Goal: Task Accomplishment & Management: Use online tool/utility

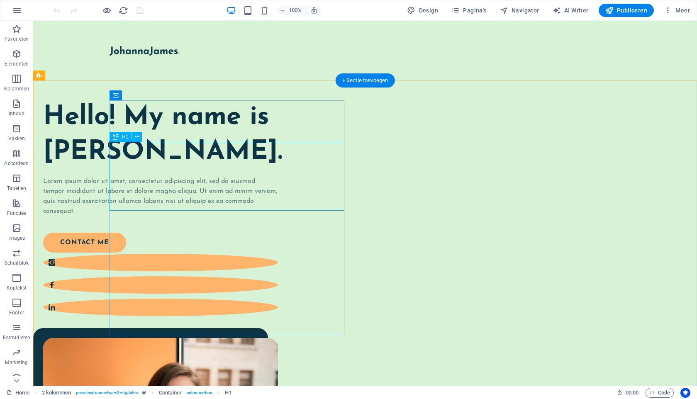
click at [211, 161] on div "Hello! My name is Johanna James." at bounding box center [160, 134] width 235 height 69
click at [676, 11] on span "Meer" at bounding box center [677, 10] width 26 height 8
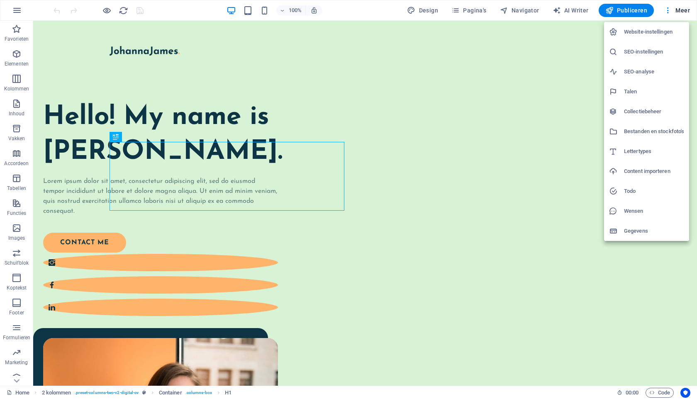
click at [15, 9] on div at bounding box center [348, 199] width 697 height 399
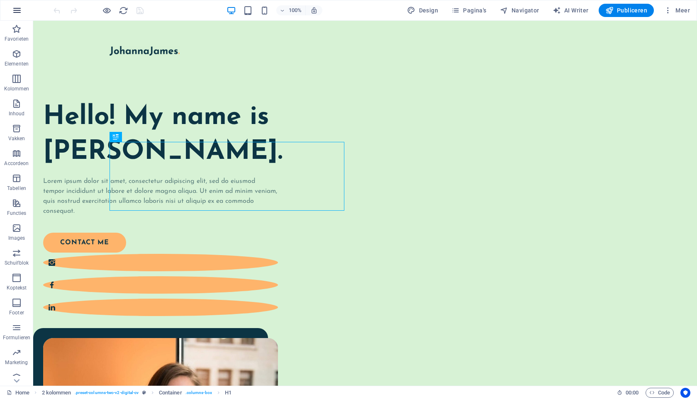
click at [18, 9] on icon "button" at bounding box center [17, 10] width 10 height 10
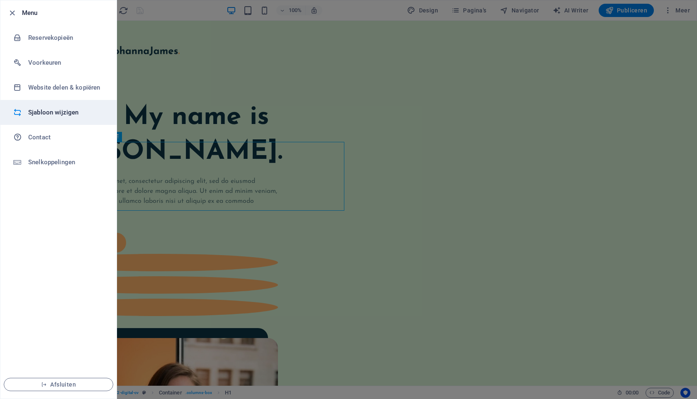
click at [47, 114] on h6 "Sjabloon wijzigen" at bounding box center [66, 112] width 77 height 10
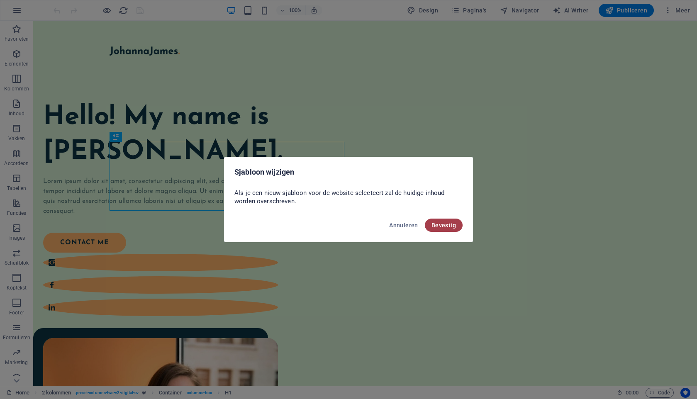
click at [449, 228] on span "Bevestig" at bounding box center [443, 225] width 24 height 7
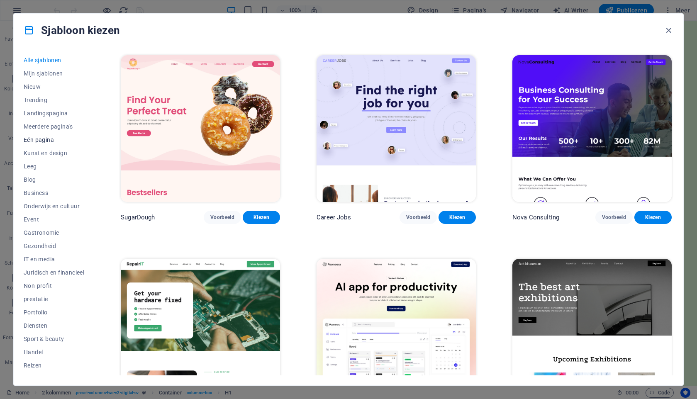
click at [37, 138] on span "Eén pagina" at bounding box center [54, 139] width 61 height 7
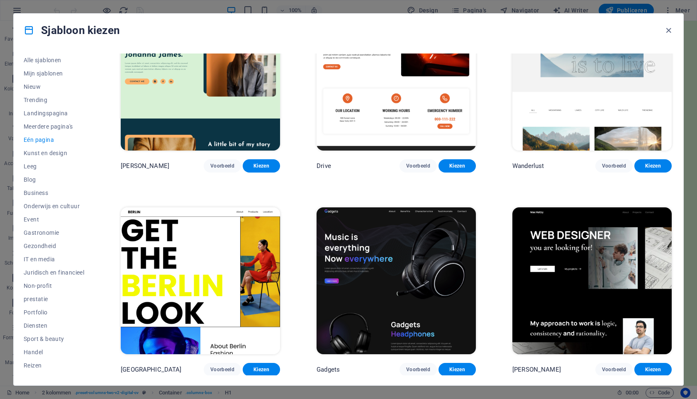
scroll to position [664, 0]
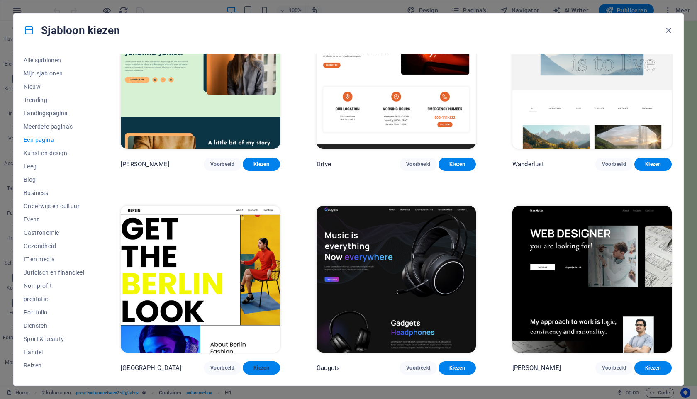
click at [260, 365] on span "Kiezen" at bounding box center [261, 368] width 24 height 7
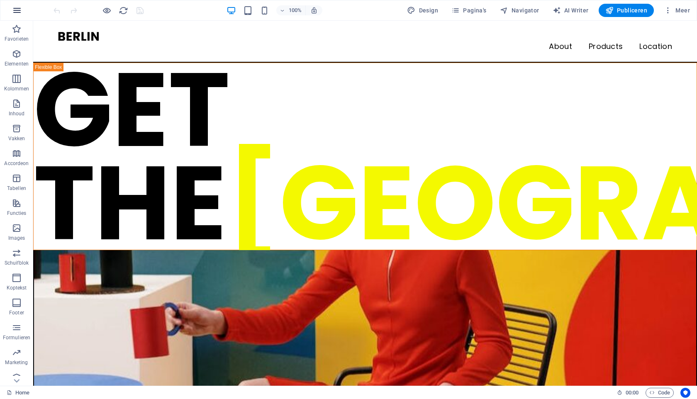
click at [19, 9] on icon "button" at bounding box center [17, 10] width 10 height 10
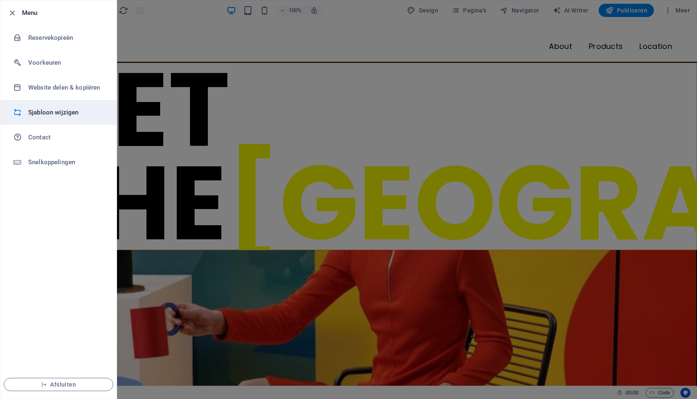
click at [39, 107] on h6 "Sjabloon wijzigen" at bounding box center [66, 112] width 77 height 10
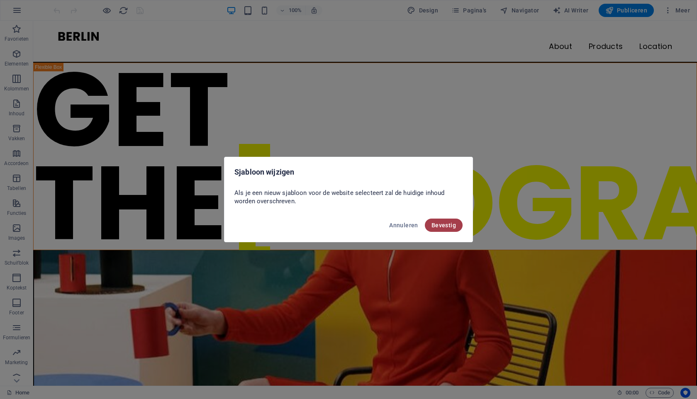
click at [449, 226] on span "Bevestig" at bounding box center [443, 225] width 24 height 7
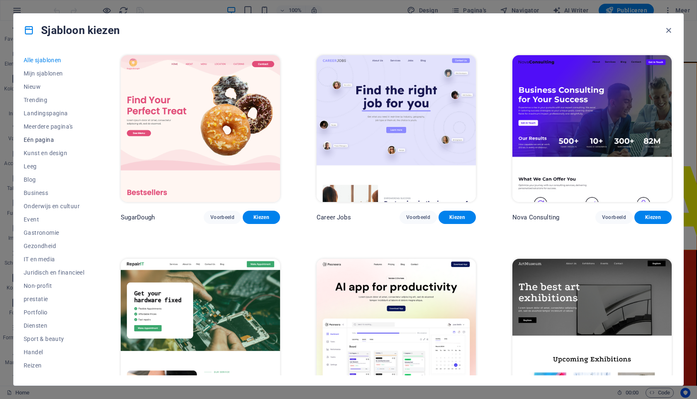
click at [42, 141] on span "Eén pagina" at bounding box center [54, 139] width 61 height 7
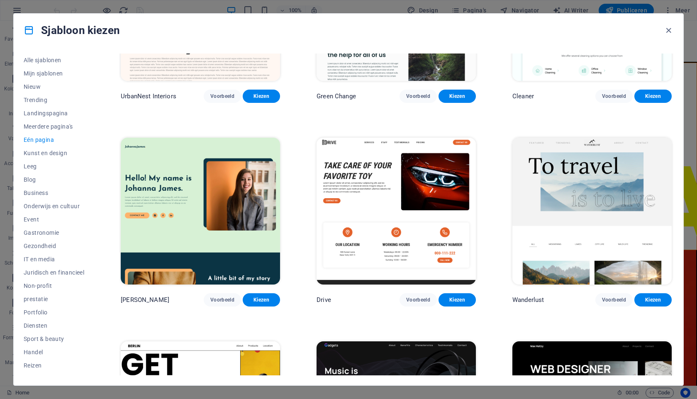
scroll to position [528, 0]
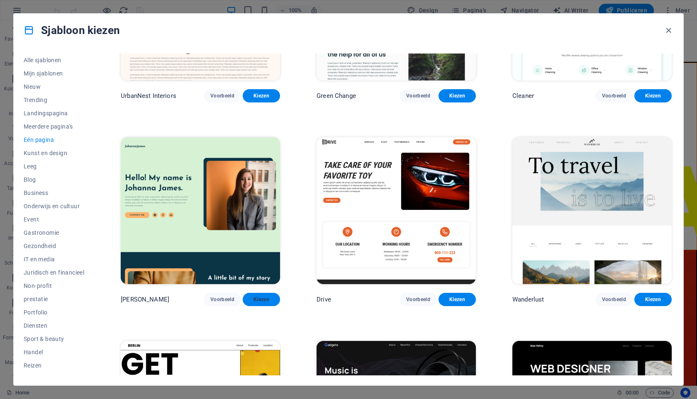
click at [254, 296] on span "Kiezen" at bounding box center [261, 299] width 24 height 7
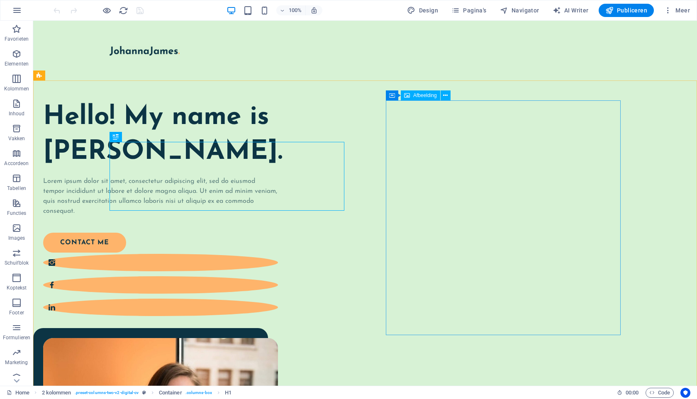
click at [420, 98] on div "Afbeelding" at bounding box center [420, 95] width 39 height 10
click at [445, 97] on icon at bounding box center [445, 95] width 5 height 9
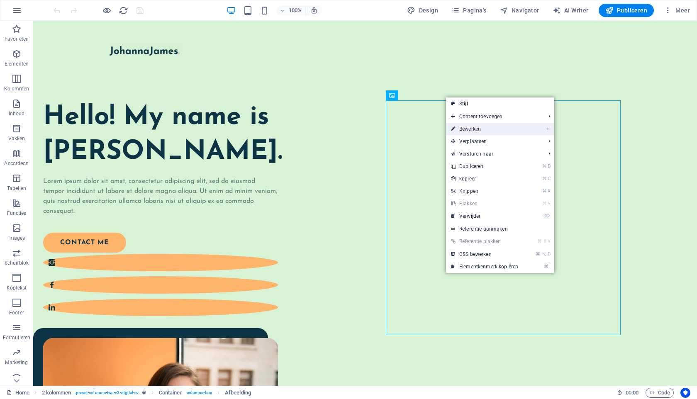
click at [464, 126] on link "⏎ Bewerken" at bounding box center [484, 129] width 77 height 12
select select "%"
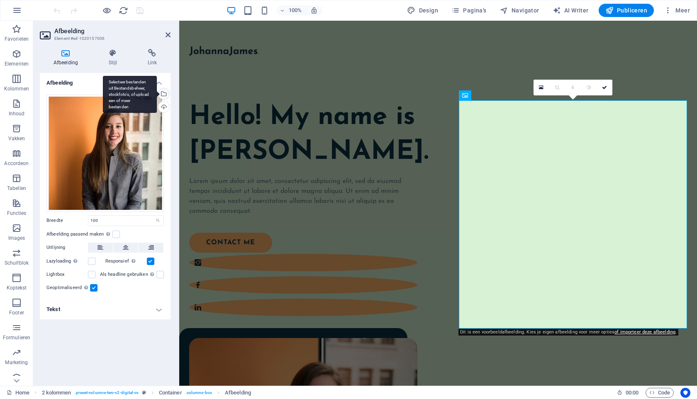
click at [165, 97] on div "Selecteer bestanden uit Bestandsbeheer, stockfoto's, of upload een of meer best…" at bounding box center [163, 94] width 12 height 12
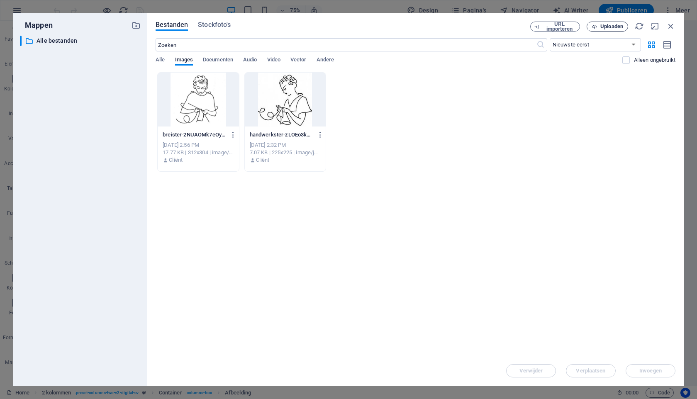
click at [616, 26] on span "Uploaden" at bounding box center [611, 26] width 23 height 5
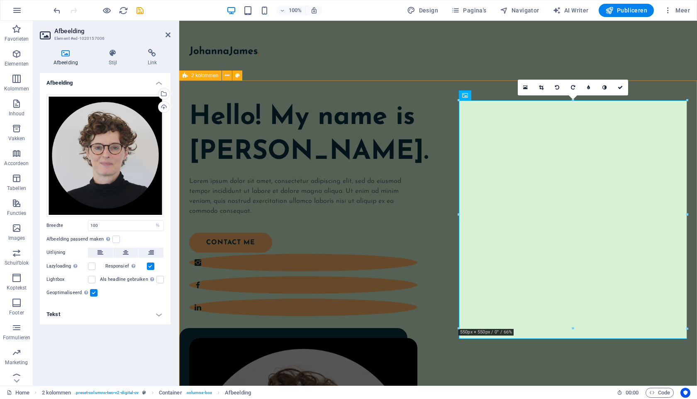
click at [452, 294] on div "Hello! My name is Johanna James. Lorem ipsum dolor sit amet, consectetur adipis…" at bounding box center [438, 365] width 518 height 570
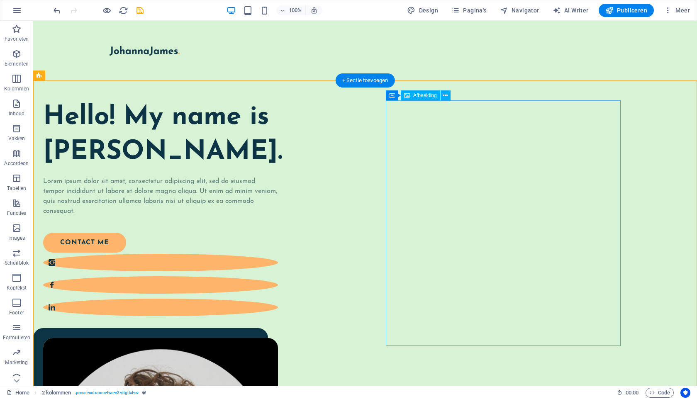
click at [378, 265] on div "Hello! My name is Johanna James. Lorem ipsum dolor sit amet, consectetur adipis…" at bounding box center [365, 368] width 664 height 577
click at [379, 260] on div "Hello! My name is Johanna James. Lorem ipsum dolor sit amet, consectetur adipis…" at bounding box center [365, 368] width 664 height 577
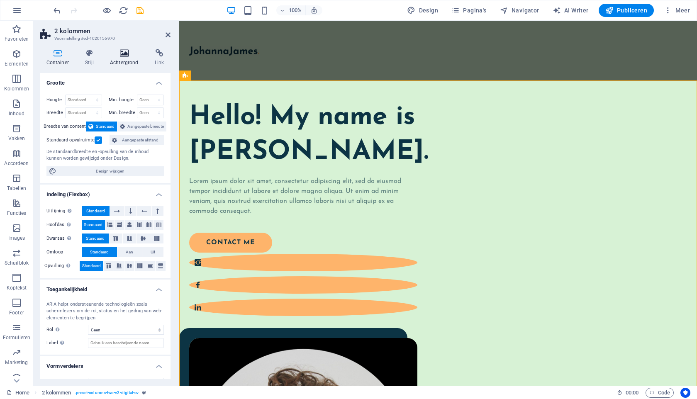
click at [119, 61] on h4 "Achtergrond" at bounding box center [125, 57] width 45 height 17
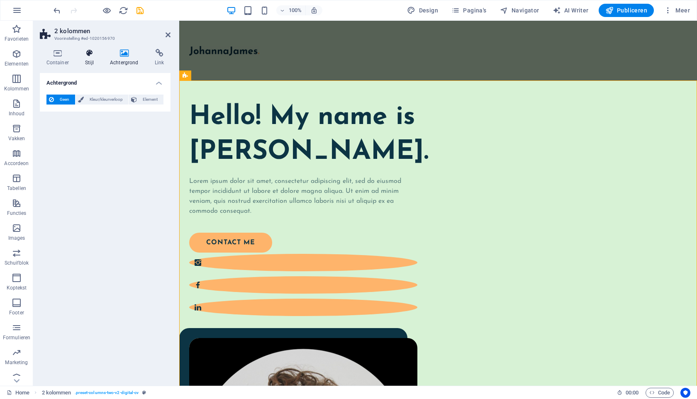
click at [90, 53] on icon at bounding box center [90, 53] width 22 height 8
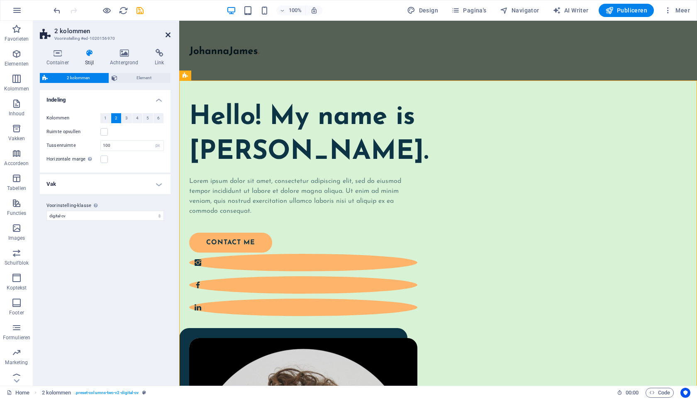
click at [166, 37] on icon at bounding box center [167, 35] width 5 height 7
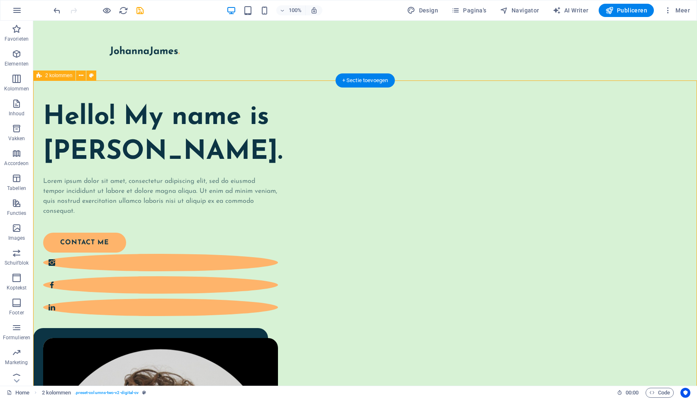
click at [386, 95] on div "Hello! My name is Johanna James. Lorem ipsum dolor sit amet, consectetur adipis…" at bounding box center [365, 368] width 664 height 577
click at [346, 167] on div "Hello! My name is Johanna James. Lorem ipsum dolor sit amet, consectetur adipis…" at bounding box center [365, 368] width 664 height 577
click at [216, 142] on div "Hello! My name is Johanna James. Lorem ipsum dolor sit amet, consectetur adipis…" at bounding box center [160, 208] width 235 height 216
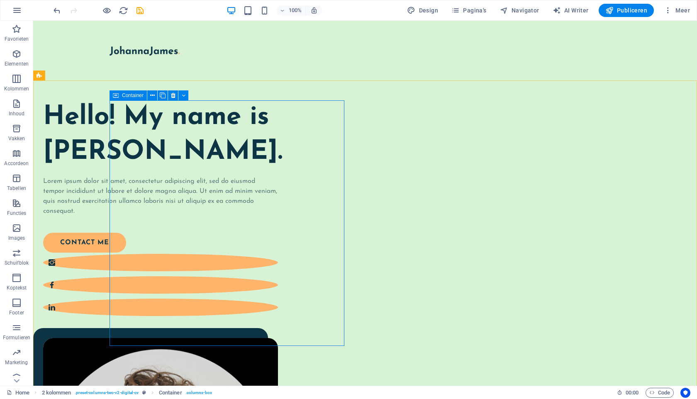
click at [134, 95] on span "Container" at bounding box center [133, 95] width 22 height 5
click at [153, 95] on icon at bounding box center [152, 95] width 5 height 9
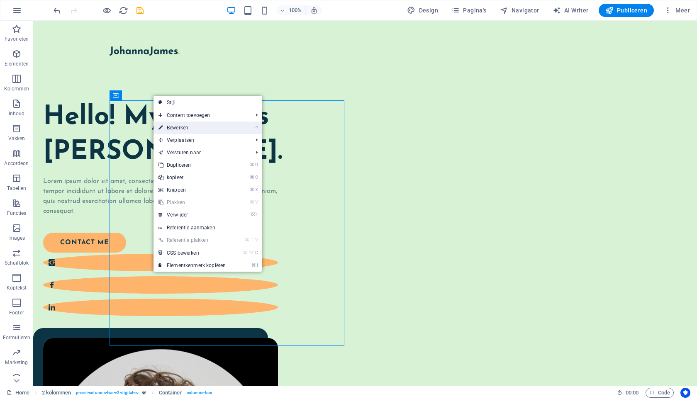
click at [170, 127] on link "⏎ Bewerken" at bounding box center [191, 128] width 77 height 12
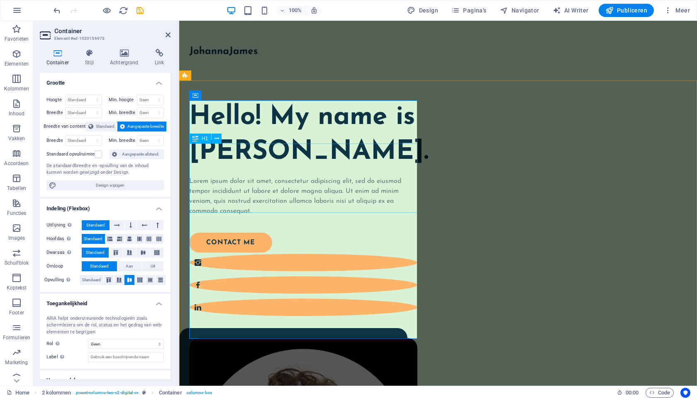
click at [289, 169] on div "Hello! My name is Johanna James." at bounding box center [303, 134] width 228 height 69
click at [384, 169] on div "Hello! My name is Johanna James." at bounding box center [303, 134] width 228 height 69
click at [237, 162] on div "Hello! My name is Johanna James." at bounding box center [303, 134] width 228 height 69
click at [220, 156] on div "Hello! My name is Johanna James." at bounding box center [303, 134] width 228 height 69
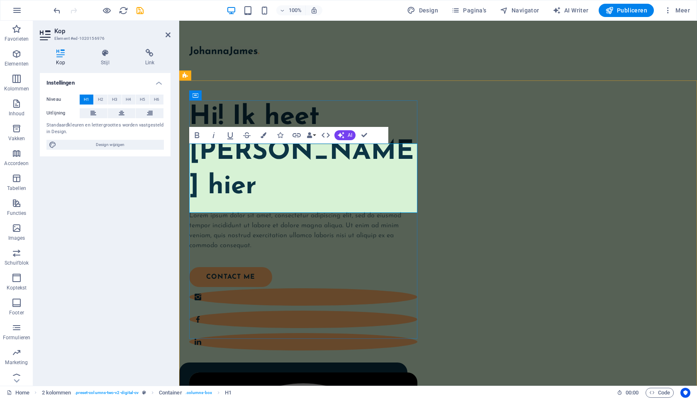
click at [317, 162] on h1 "Hi! Ik heet Cindy H.Peeters hier" at bounding box center [303, 152] width 228 height 104
click at [219, 195] on h1 "Hi! Cindy H.Peeters hier" at bounding box center [303, 152] width 228 height 104
click at [236, 156] on h1 "Hi! Cindy H. Peeters hier" at bounding box center [303, 152] width 228 height 104
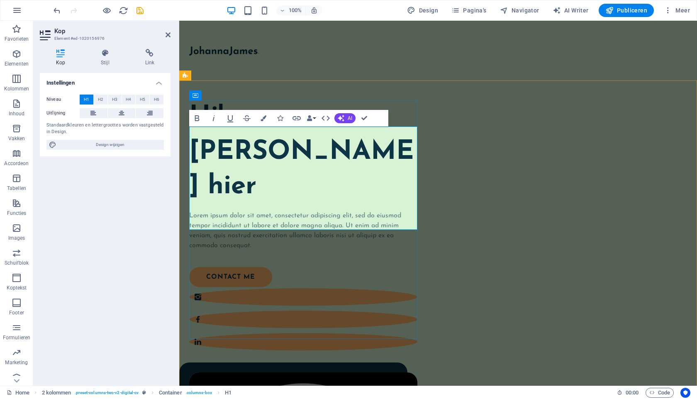
click at [245, 204] on h1 "Hi! ‌Cindy H. Peeters hier" at bounding box center [303, 152] width 228 height 104
click at [296, 178] on h1 "Hi! ‌Cindy H. Peeters hier..." at bounding box center [303, 152] width 228 height 104
click at [379, 175] on h1 "Hi! ‌CINDY Peeters hier..." at bounding box center [303, 152] width 228 height 104
click at [321, 204] on h1 "Hi! ‌CINDY PEETERS hier..." at bounding box center [303, 152] width 228 height 104
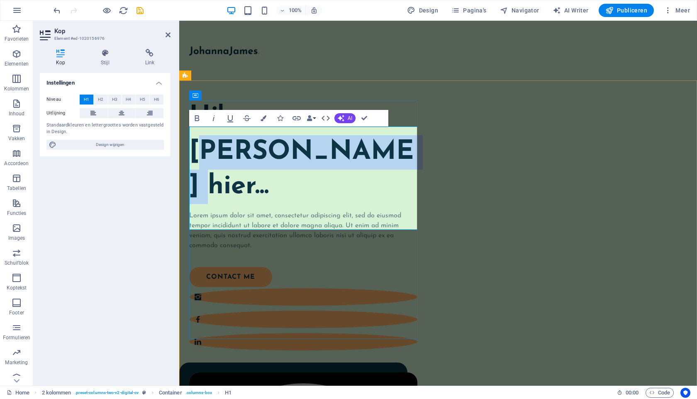
drag, startPoint x: 404, startPoint y: 175, endPoint x: 195, endPoint y: 184, distance: 209.6
click at [195, 184] on h1 "Hi! ‌CINDY PEETERS hier..." at bounding box center [303, 152] width 228 height 104
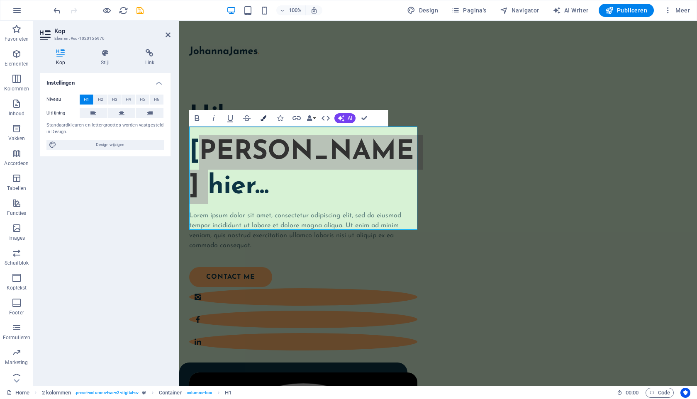
click at [261, 120] on icon "button" at bounding box center [263, 118] width 6 height 6
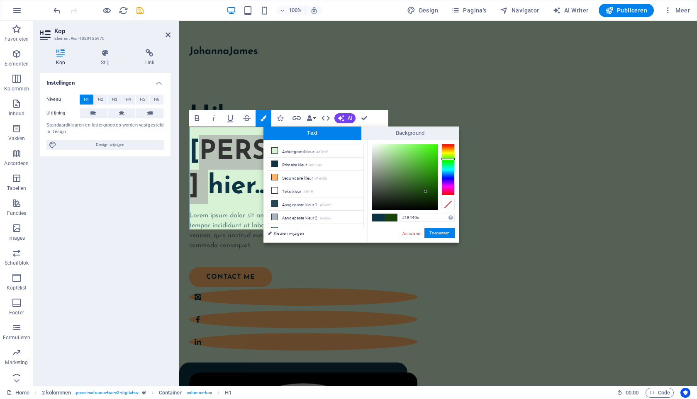
click at [450, 159] on div at bounding box center [447, 169] width 13 height 51
click at [412, 153] on div at bounding box center [405, 177] width 66 height 66
type input "#81b972"
click at [397, 162] on div at bounding box center [405, 177] width 66 height 66
click at [446, 233] on button "Toepassen" at bounding box center [439, 233] width 30 height 10
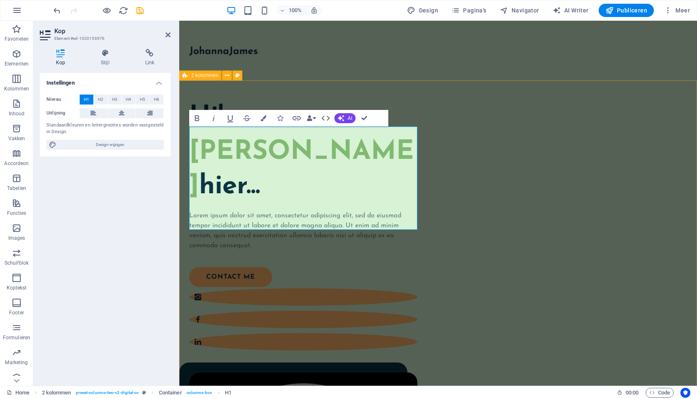
click at [428, 264] on div "Hi! ‌ CINDY PEETERS hier... Lorem ipsum dolor sit amet, consectetur adipiscing …" at bounding box center [438, 382] width 518 height 605
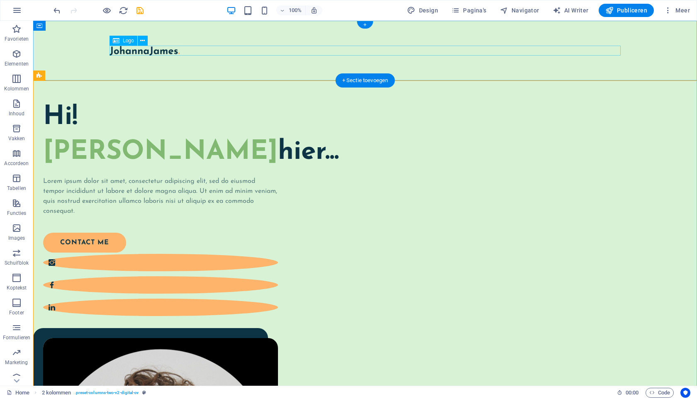
click at [156, 53] on div at bounding box center [364, 51] width 511 height 10
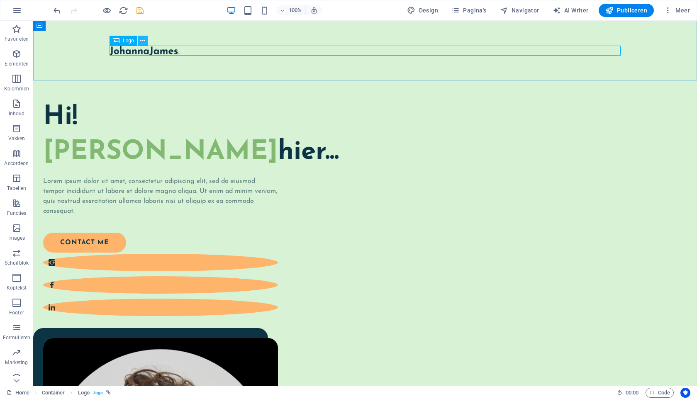
click at [142, 42] on icon at bounding box center [142, 40] width 5 height 9
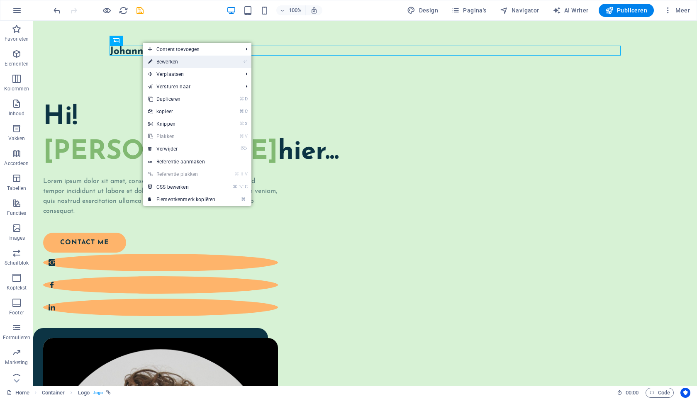
click at [158, 60] on link "⏎ Bewerken" at bounding box center [181, 62] width 77 height 12
select select "px"
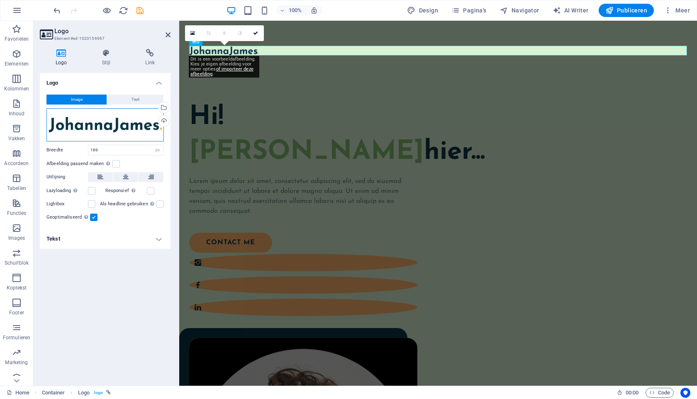
click at [156, 127] on div "Sleep bestanden hierheen, klik om bestanden te kiezen of selecteer bestanden ui…" at bounding box center [104, 124] width 117 height 33
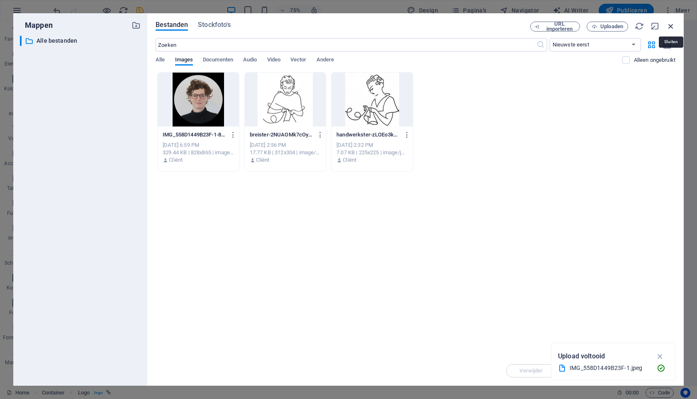
click at [670, 26] on icon "button" at bounding box center [670, 26] width 9 height 9
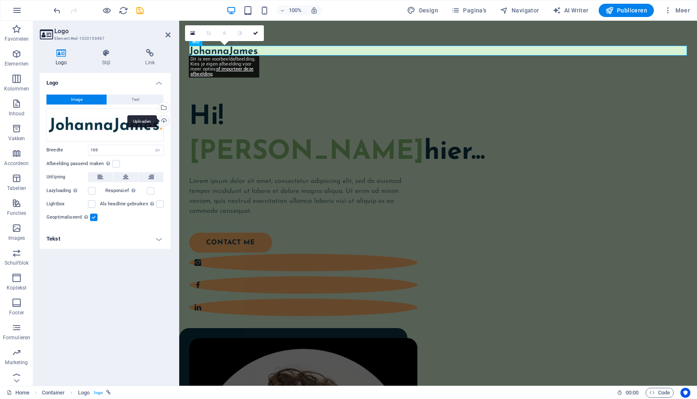
click at [165, 122] on div "Uploaden" at bounding box center [163, 121] width 12 height 12
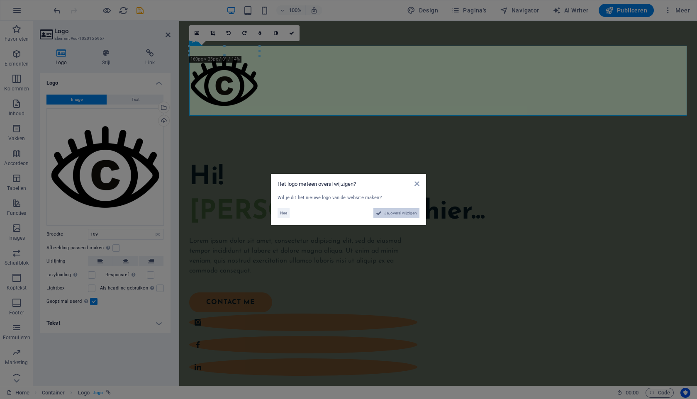
click at [388, 214] on span "Ja, overal wijzigen" at bounding box center [400, 213] width 33 height 10
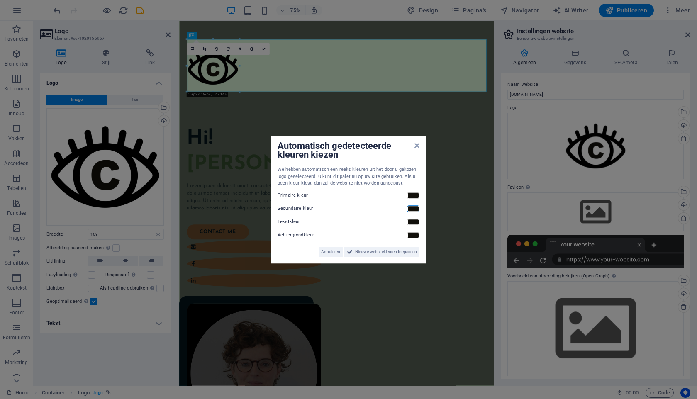
click at [411, 207] on link at bounding box center [413, 208] width 12 height 7
click at [414, 208] on link at bounding box center [413, 208] width 12 height 7
click at [385, 253] on span "Nieuwe websitekleuren toepassen" at bounding box center [386, 252] width 62 height 10
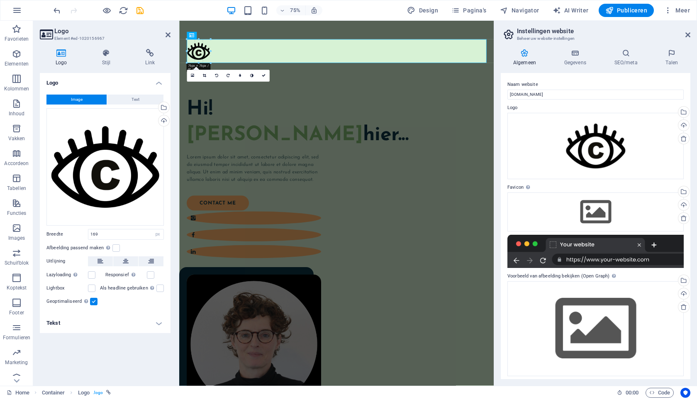
drag, startPoint x: 240, startPoint y: 92, endPoint x: 197, endPoint y: 52, distance: 58.4
type input "76"
click at [314, 123] on div "Hi! CINDY PEETERS hier..." at bounding box center [278, 156] width 179 height 69
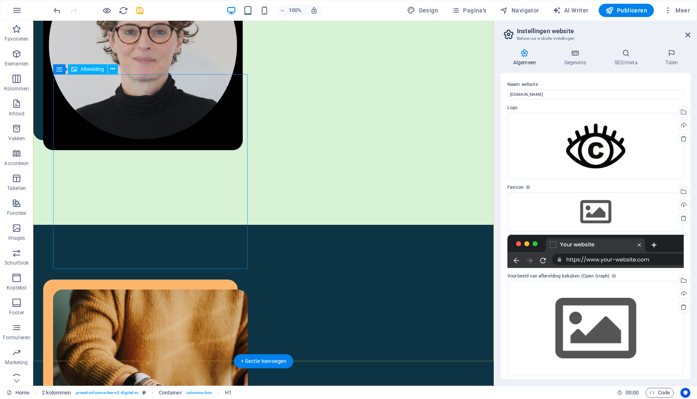
scroll to position [418, 0]
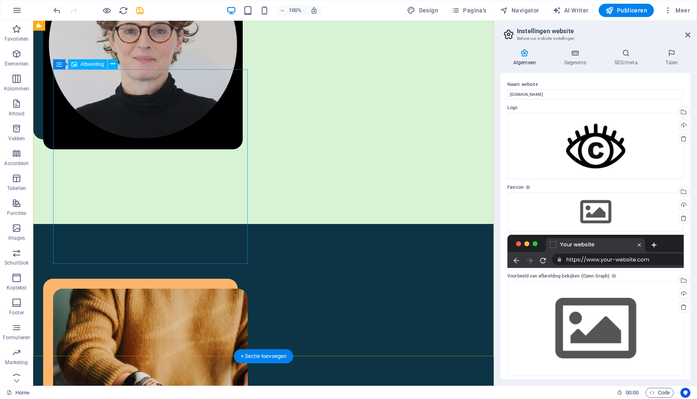
click at [166, 289] on figure at bounding box center [150, 386] width 194 height 194
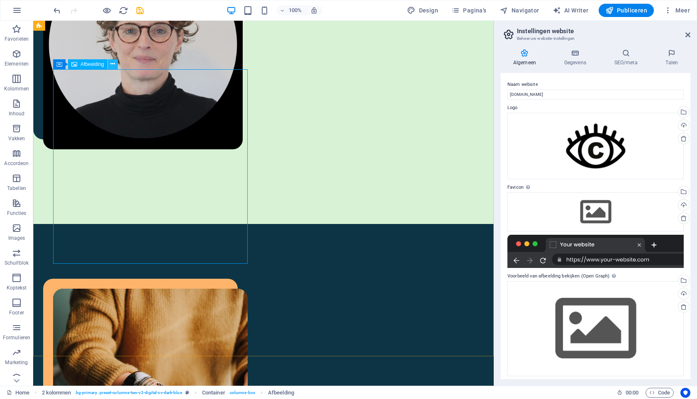
click at [112, 66] on icon at bounding box center [112, 64] width 5 height 9
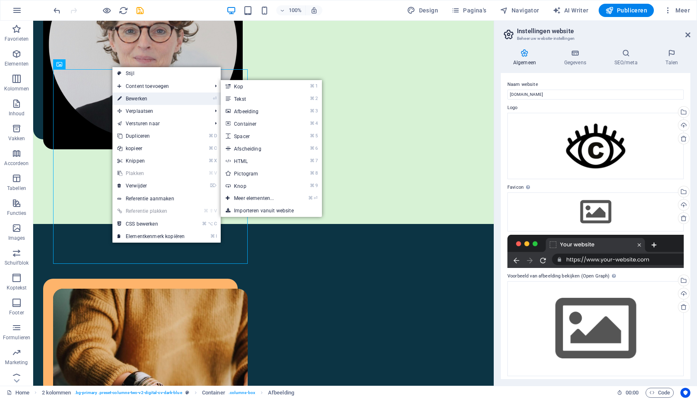
click at [141, 98] on link "⏎ Bewerken" at bounding box center [150, 98] width 77 height 12
select select "%"
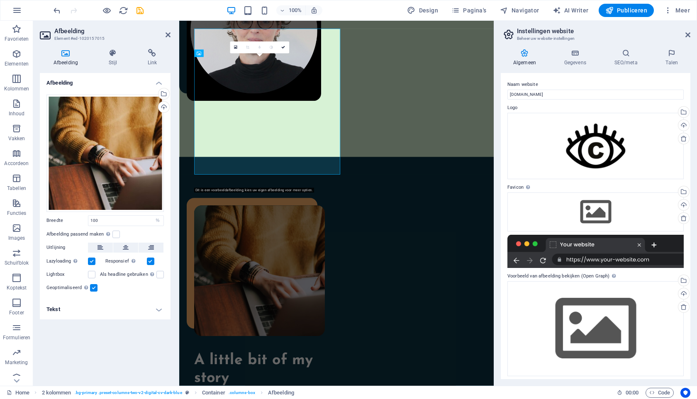
scroll to position [456, 0]
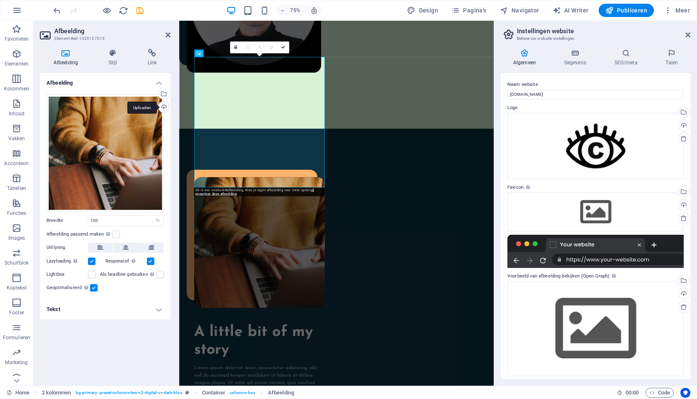
click at [164, 105] on div "Uploaden" at bounding box center [163, 108] width 12 height 12
click at [162, 107] on div "Uploaden" at bounding box center [163, 108] width 12 height 12
click at [164, 92] on div "Selecteer bestanden uit Bestandsbeheer, stockfoto's, of upload een of meer best…" at bounding box center [163, 94] width 12 height 12
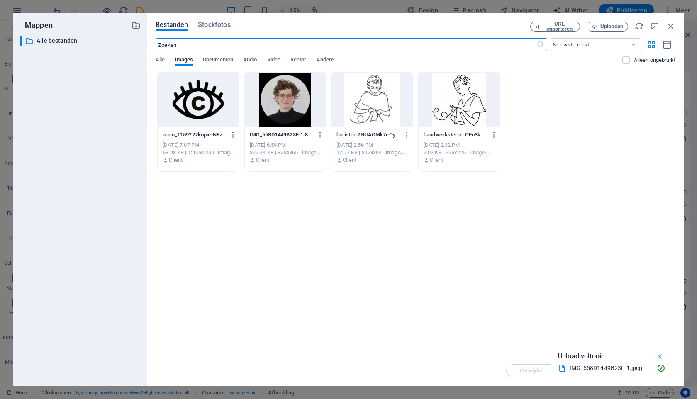
scroll to position [414, 0]
click at [668, 27] on icon "button" at bounding box center [670, 26] width 9 height 9
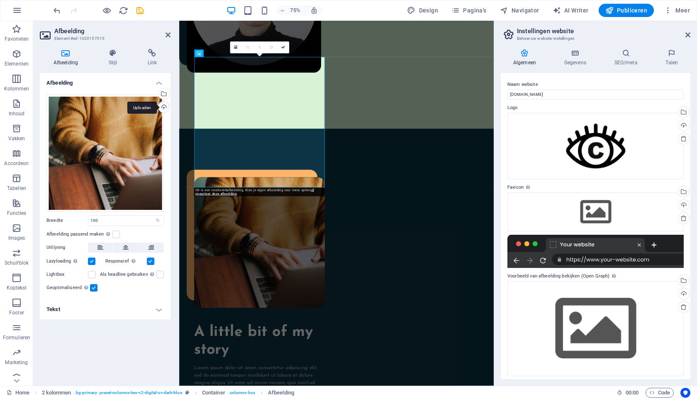
click at [166, 108] on div "Uploaden" at bounding box center [163, 108] width 12 height 12
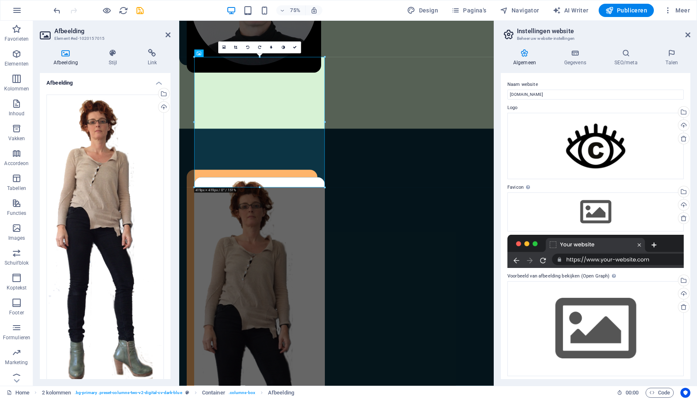
scroll to position [413, 0]
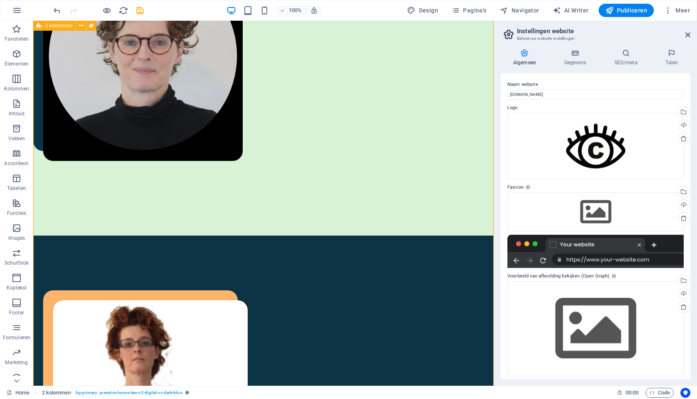
scroll to position [406, 0]
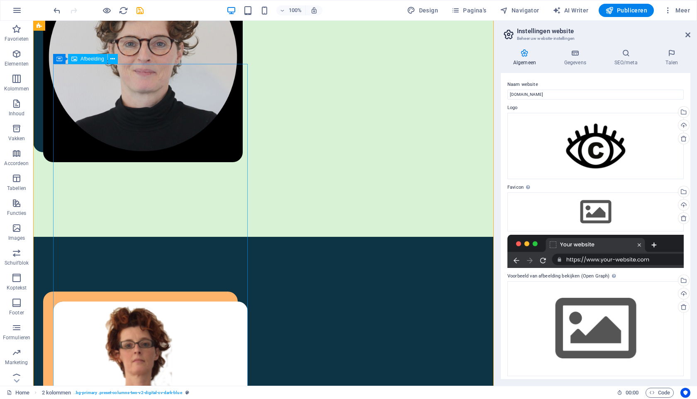
click at [112, 59] on icon at bounding box center [112, 59] width 5 height 9
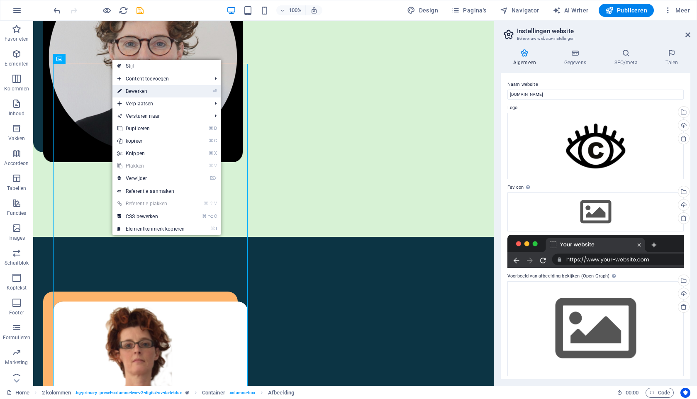
click at [134, 88] on link "⏎ Bewerken" at bounding box center [150, 91] width 77 height 12
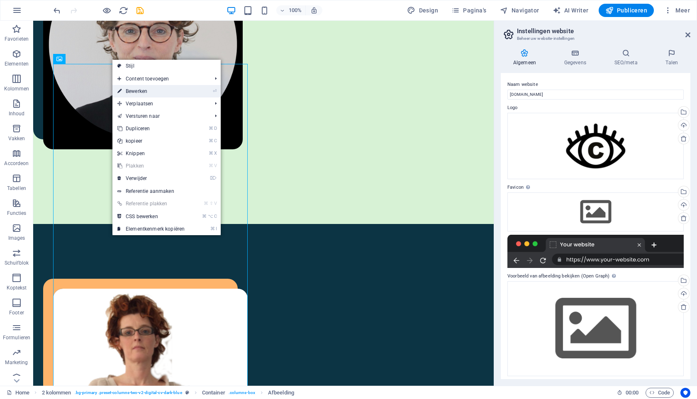
select select "%"
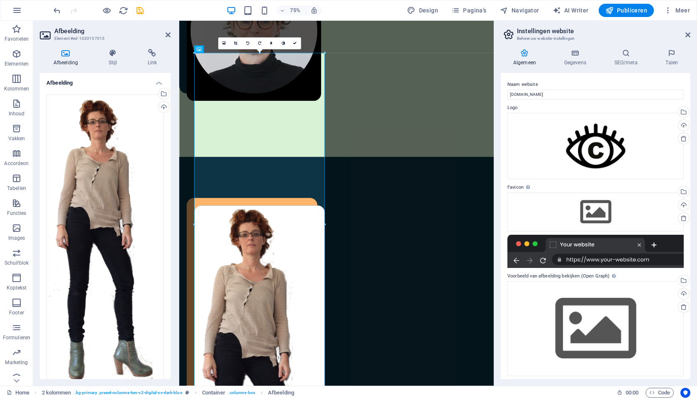
click at [60, 56] on icon at bounding box center [66, 53] width 52 height 8
click at [162, 109] on div "Uploaden" at bounding box center [163, 108] width 12 height 12
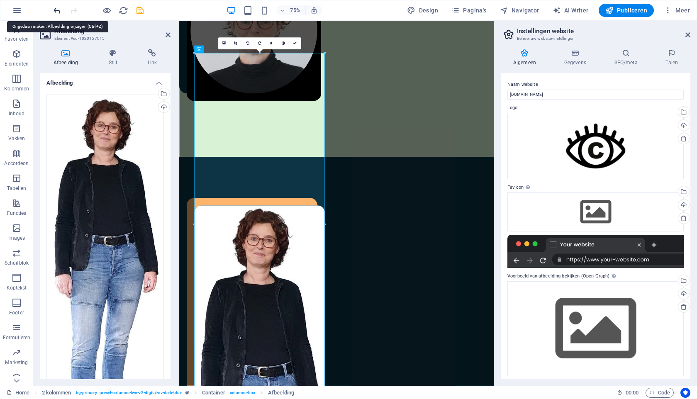
click at [58, 10] on icon "undo" at bounding box center [57, 11] width 10 height 10
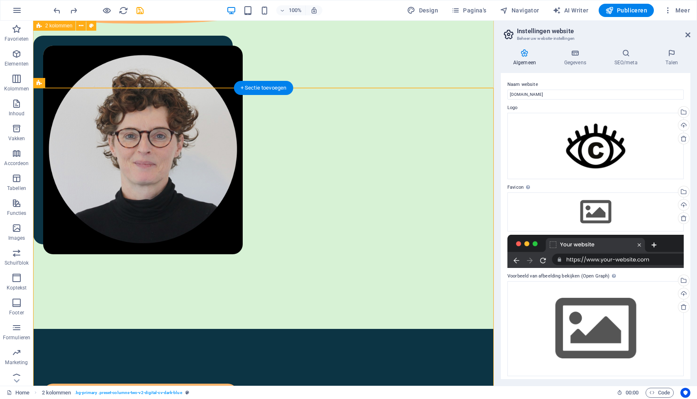
scroll to position [313, 0]
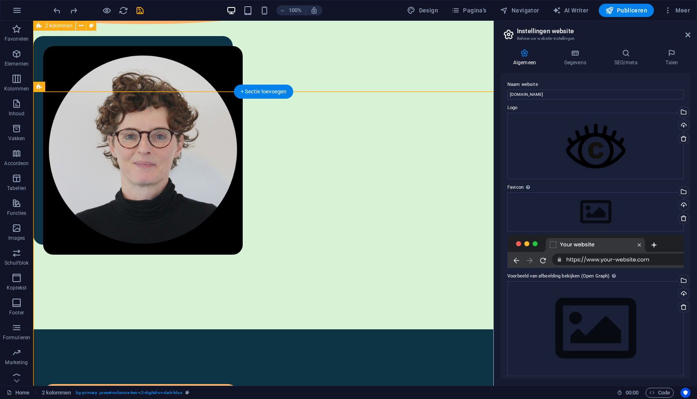
click at [383, 80] on div "Hi! CINDY PEETERS hier... Lorem ipsum dolor sit amet, consectetur adipiscing el…" at bounding box center [263, 59] width 460 height 540
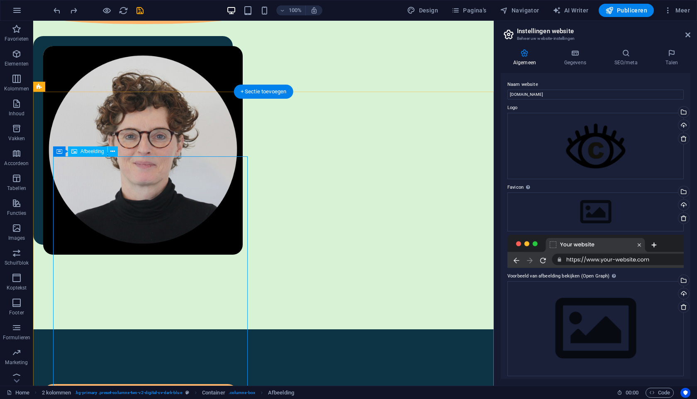
click at [112, 152] on icon at bounding box center [112, 151] width 5 height 9
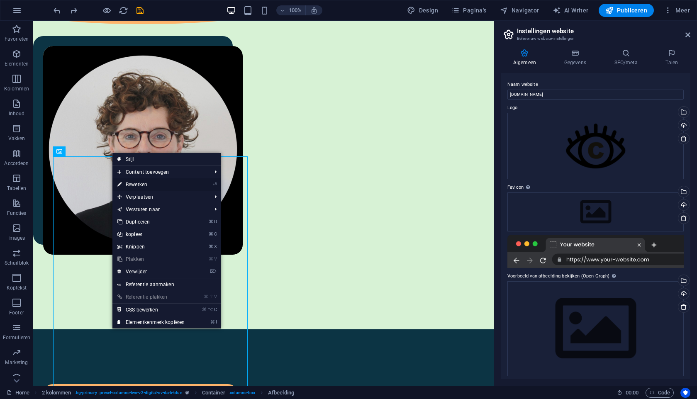
click at [132, 185] on link "⏎ Bewerken" at bounding box center [150, 184] width 77 height 12
select select "%"
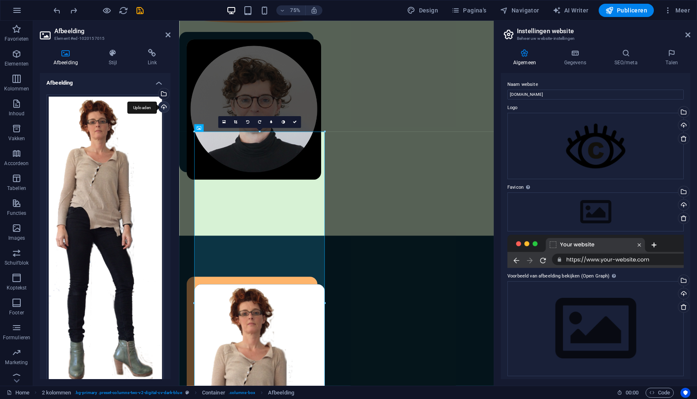
click at [163, 107] on div "Uploaden" at bounding box center [163, 108] width 12 height 12
click at [168, 36] on icon at bounding box center [167, 35] width 5 height 7
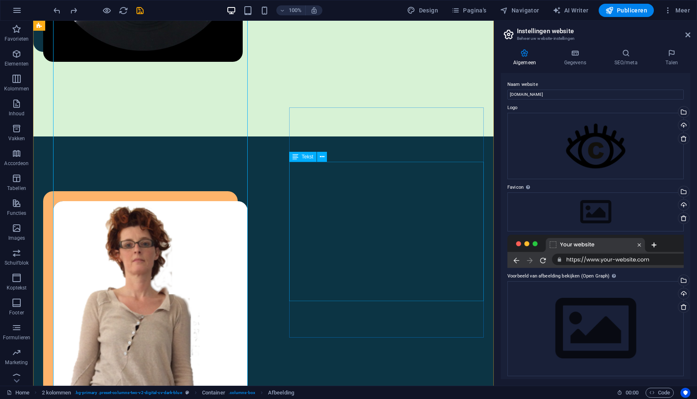
scroll to position [509, 0]
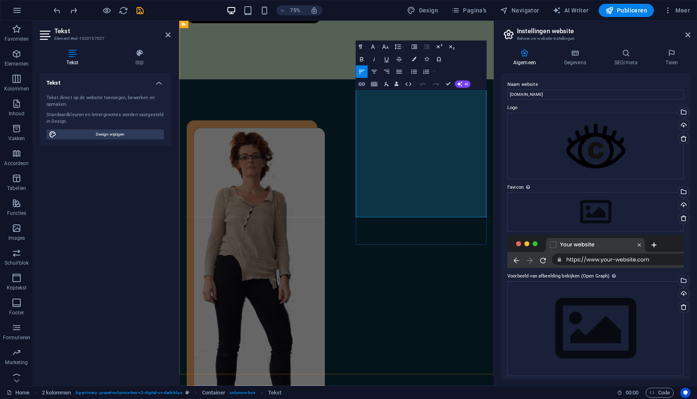
drag, startPoint x: 576, startPoint y: 267, endPoint x: 415, endPoint y: 122, distance: 217.2
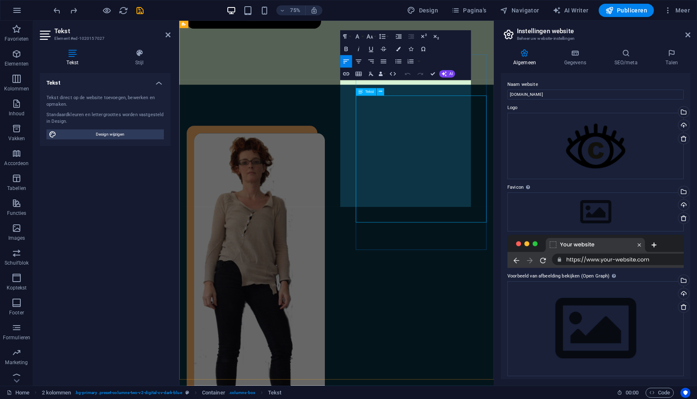
scroll to position [21, 21]
drag, startPoint x: 432, startPoint y: 264, endPoint x: 396, endPoint y: 104, distance: 163.8
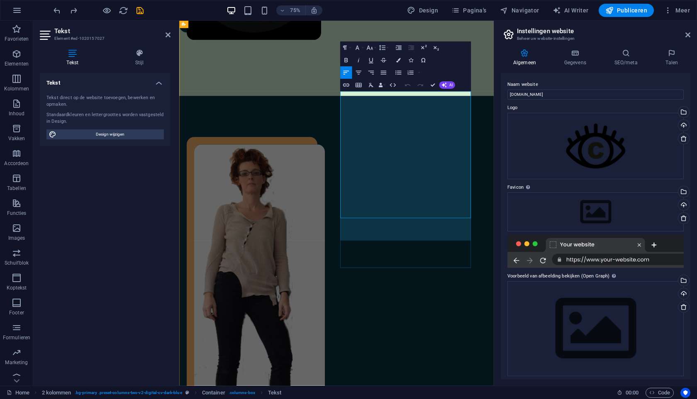
scroll to position [6, 21]
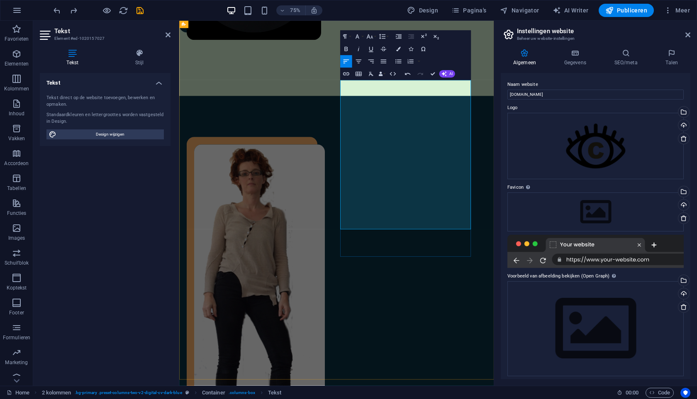
scroll to position [515, 0]
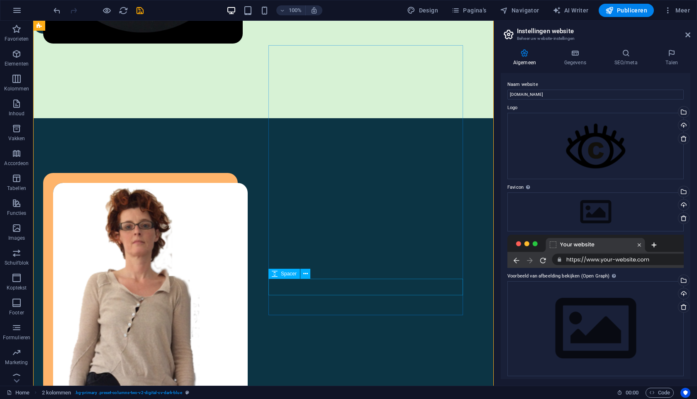
scroll to position [21, 21]
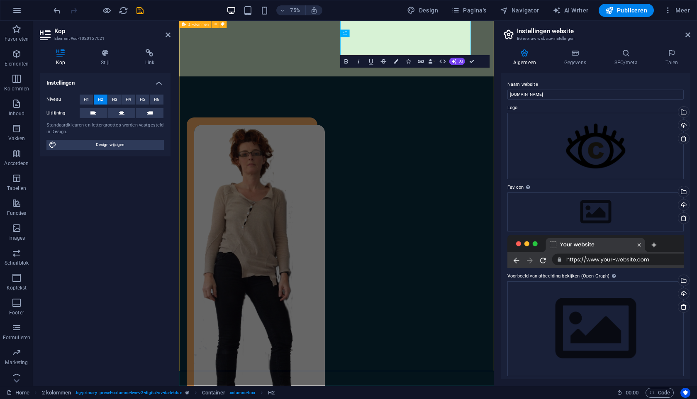
scroll to position [538, 0]
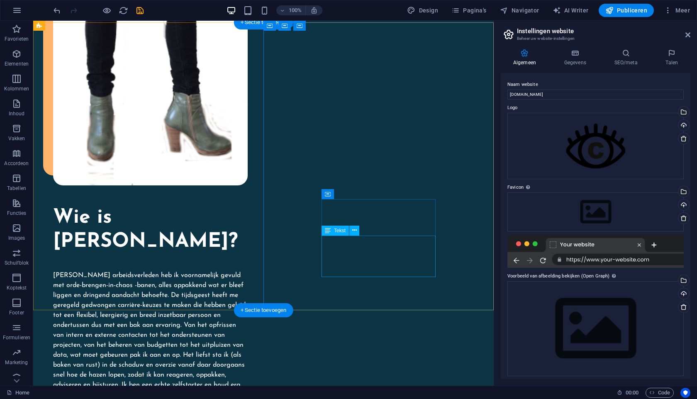
scroll to position [1033, 0]
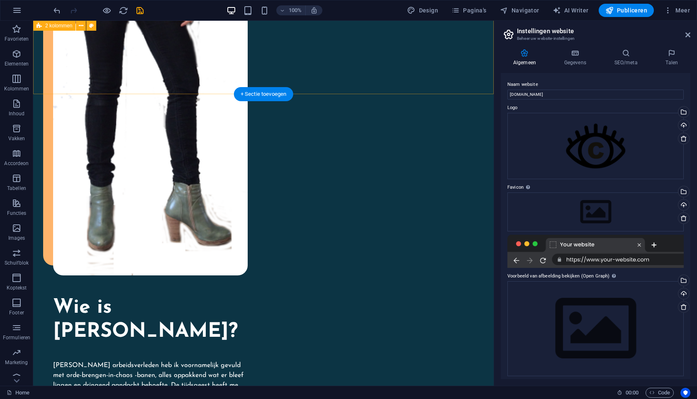
scroll to position [936, 0]
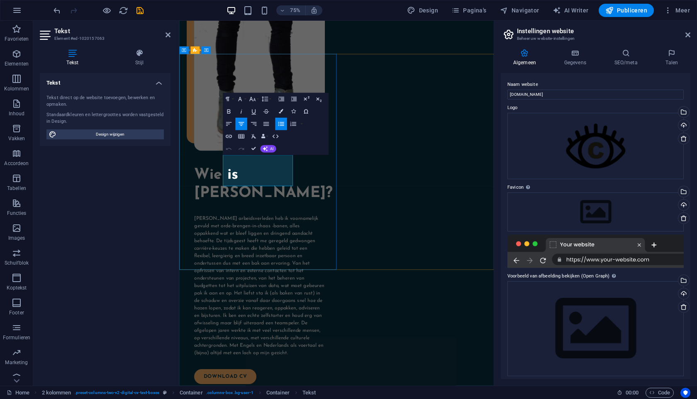
drag, startPoint x: 329, startPoint y: 235, endPoint x: 246, endPoint y: 211, distance: 86.5
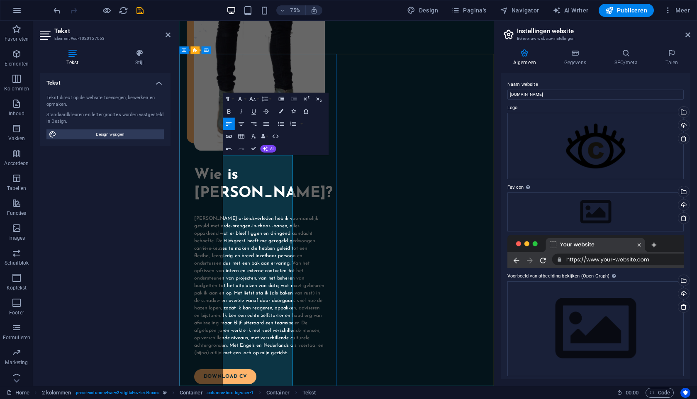
drag, startPoint x: 289, startPoint y: 242, endPoint x: 248, endPoint y: 217, distance: 47.3
click at [251, 101] on icon "button" at bounding box center [251, 98] width 7 height 7
click at [251, 109] on link "14" at bounding box center [252, 108] width 22 height 10
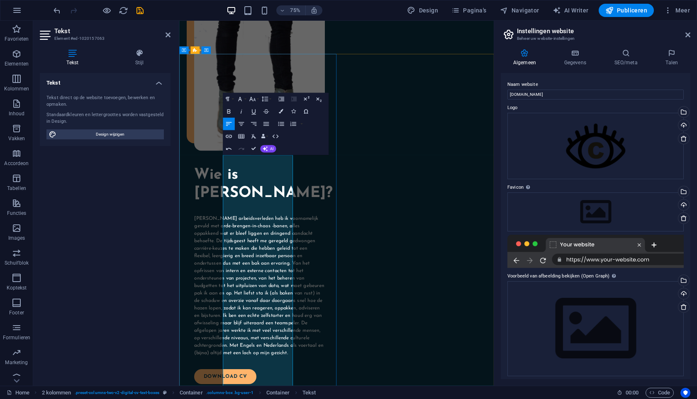
drag, startPoint x: 328, startPoint y: 281, endPoint x: 251, endPoint y: 230, distance: 92.2
click at [253, 101] on icon "button" at bounding box center [251, 98] width 7 height 7
click at [253, 118] on link "18" at bounding box center [252, 117] width 22 height 10
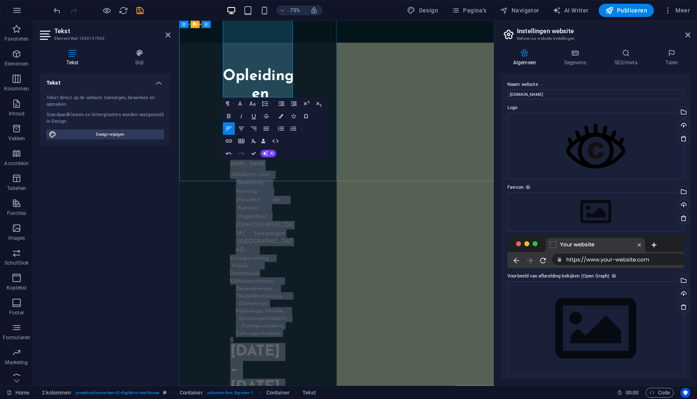
scroll to position [1476, 0]
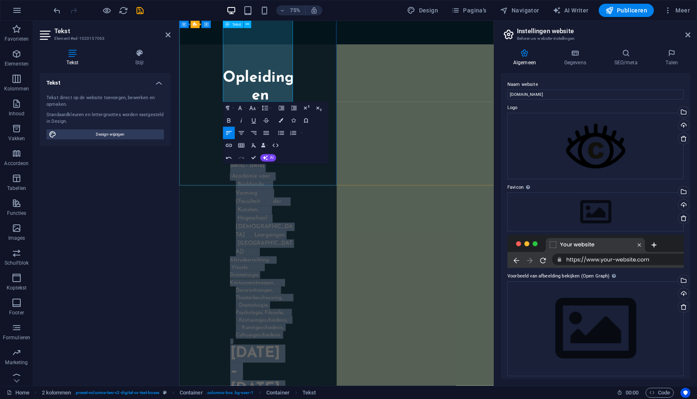
drag, startPoint x: 247, startPoint y: 216, endPoint x: 295, endPoint y: 105, distance: 120.3
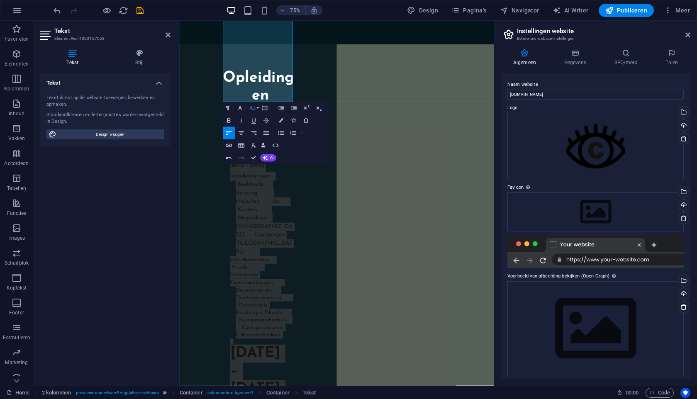
click at [255, 110] on icon "button" at bounding box center [251, 108] width 7 height 7
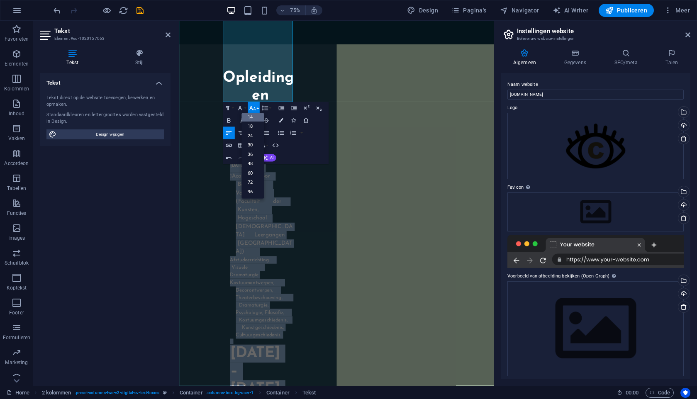
click at [253, 118] on link "14" at bounding box center [252, 117] width 22 height 10
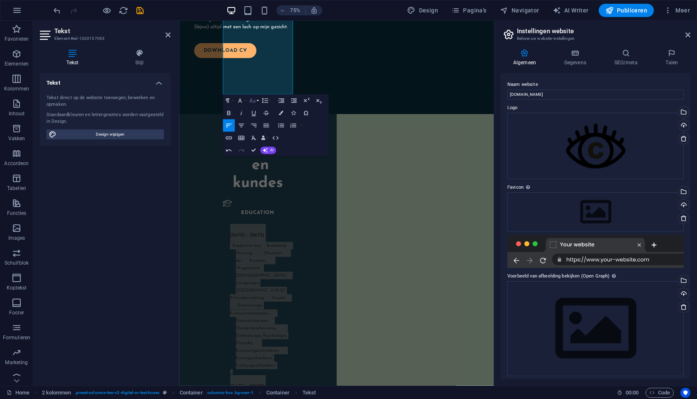
click at [256, 102] on button "Font Size" at bounding box center [254, 101] width 12 height 12
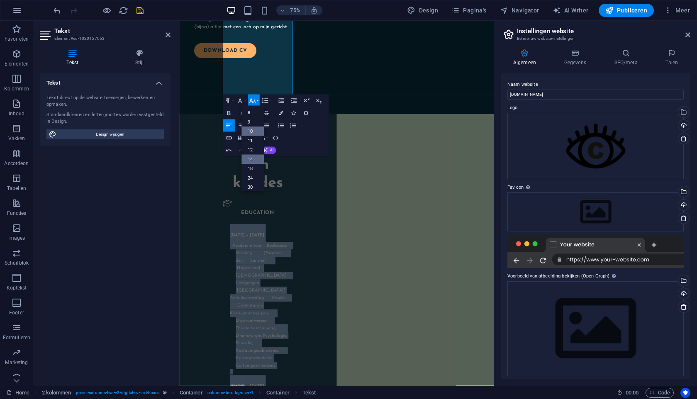
click at [250, 133] on link "10" at bounding box center [252, 132] width 22 height 10
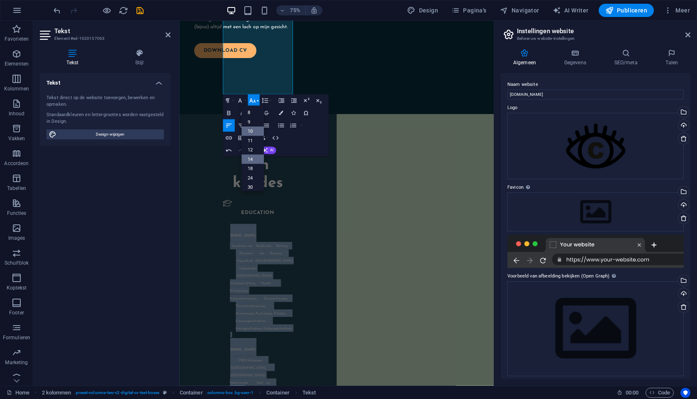
scroll to position [1334, 0]
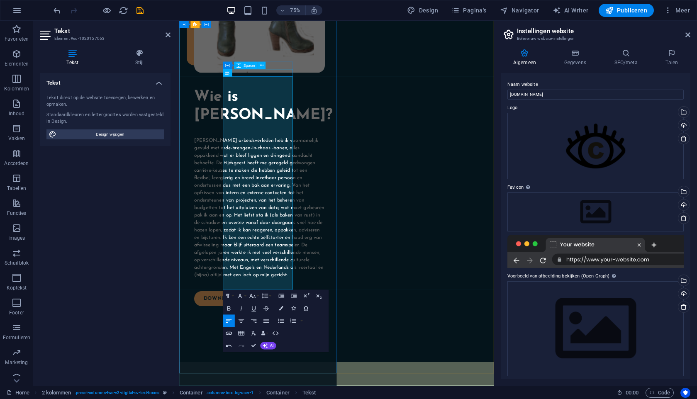
scroll to position [1052, 0]
click at [268, 298] on icon "button" at bounding box center [264, 296] width 7 height 7
click at [264, 256] on link "Single" at bounding box center [265, 256] width 28 height 10
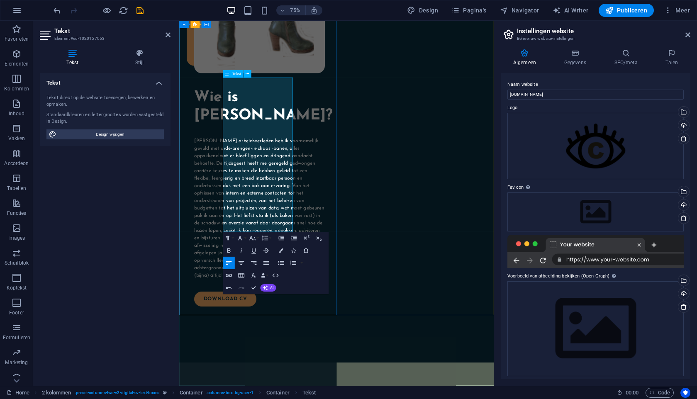
drag, startPoint x: 269, startPoint y: 284, endPoint x: 233, endPoint y: 95, distance: 192.4
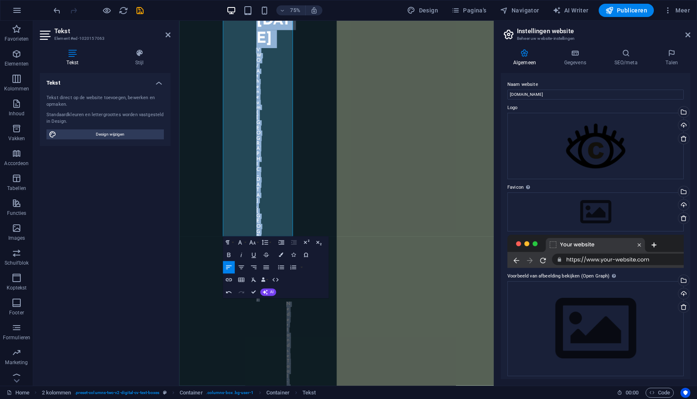
scroll to position [3294, 0]
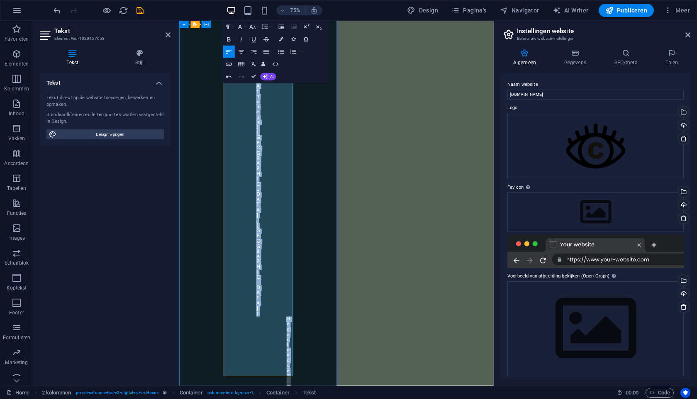
drag, startPoint x: 249, startPoint y: 112, endPoint x: 329, endPoint y: 492, distance: 388.2
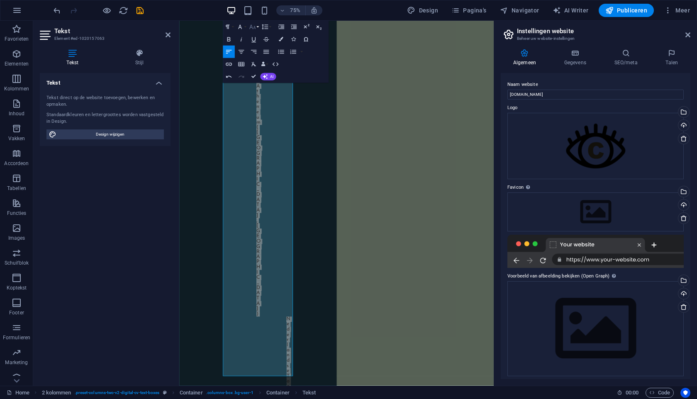
click at [253, 30] on icon "button" at bounding box center [251, 26] width 7 height 7
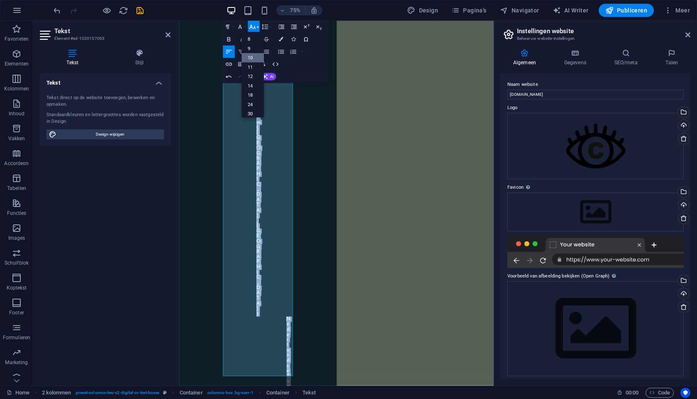
click at [248, 57] on link "10" at bounding box center [252, 58] width 22 height 10
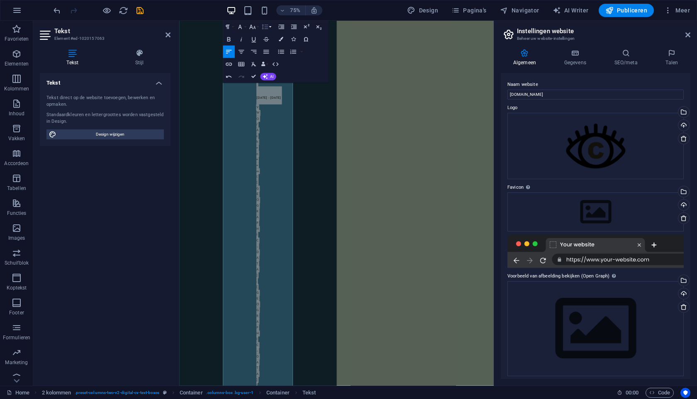
click at [264, 28] on icon "button" at bounding box center [264, 26] width 7 height 7
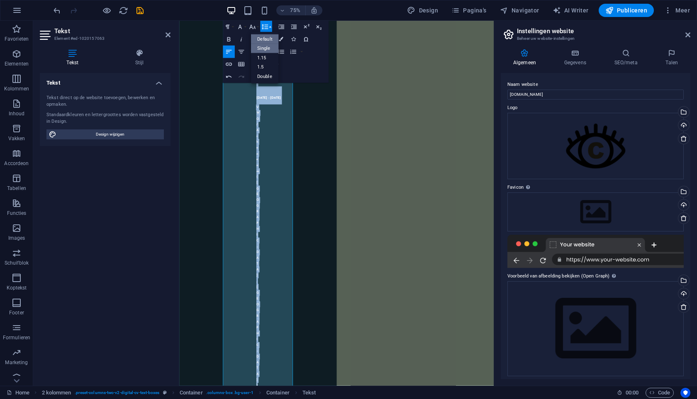
click at [262, 48] on link "Single" at bounding box center [265, 49] width 28 height 10
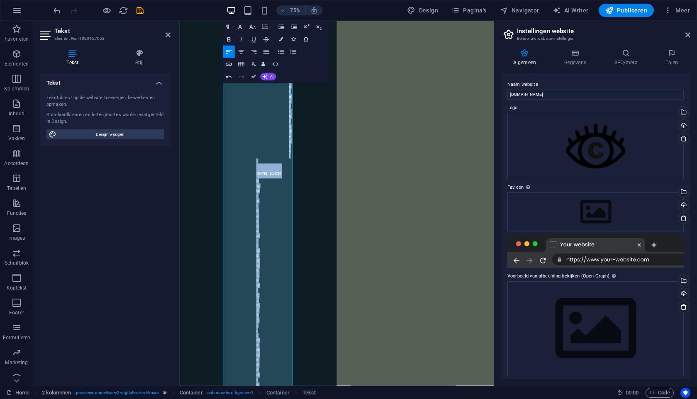
scroll to position [2941, 0]
click at [283, 28] on icon "button" at bounding box center [280, 26] width 7 height 7
click at [292, 27] on icon "button" at bounding box center [293, 26] width 7 height 7
click at [243, 24] on icon "button" at bounding box center [239, 26] width 7 height 7
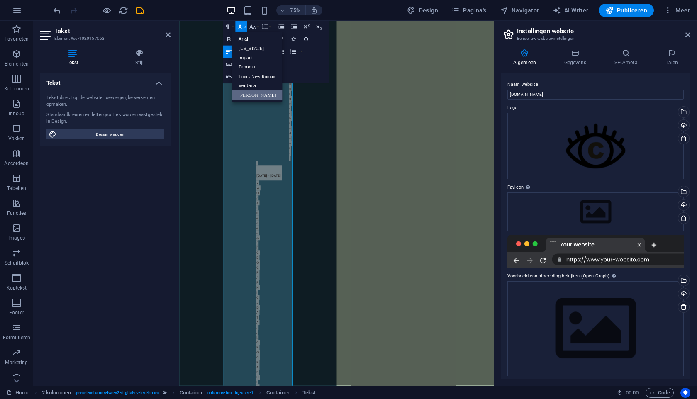
scroll to position [0, 0]
click at [251, 86] on link "Verdana" at bounding box center [257, 86] width 50 height 10
click at [226, 28] on icon "button" at bounding box center [227, 26] width 7 height 7
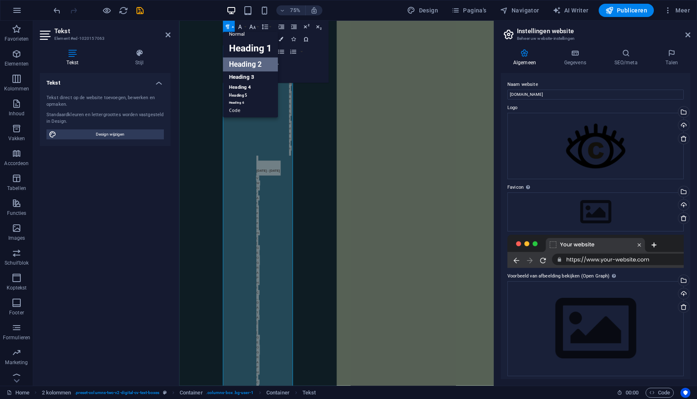
scroll to position [7, 0]
click at [232, 97] on link "Heading 5" at bounding box center [250, 96] width 55 height 8
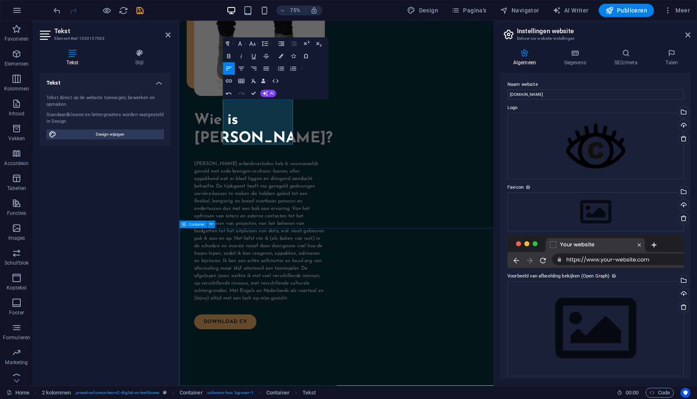
scroll to position [1020, 0]
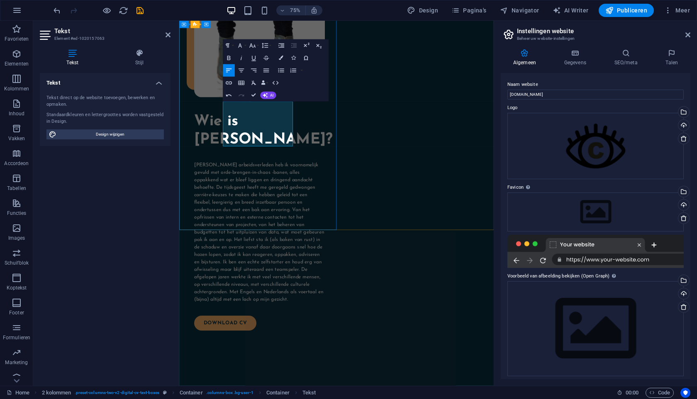
drag, startPoint x: 290, startPoint y: 163, endPoint x: 247, endPoint y: 139, distance: 49.2
click at [255, 49] on icon "button" at bounding box center [251, 45] width 7 height 7
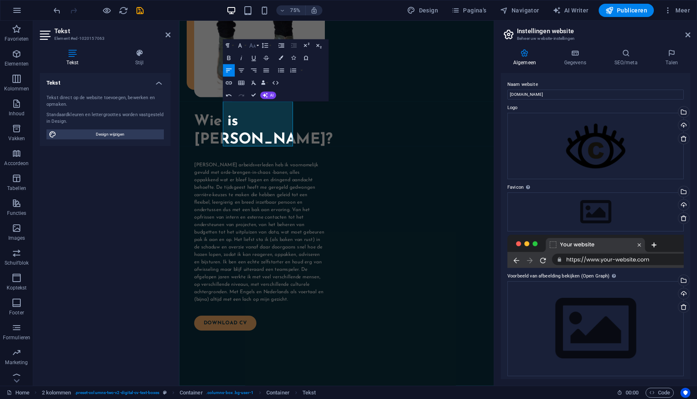
click at [254, 47] on icon "button" at bounding box center [251, 45] width 7 height 7
click at [253, 63] on link "10" at bounding box center [252, 63] width 22 height 10
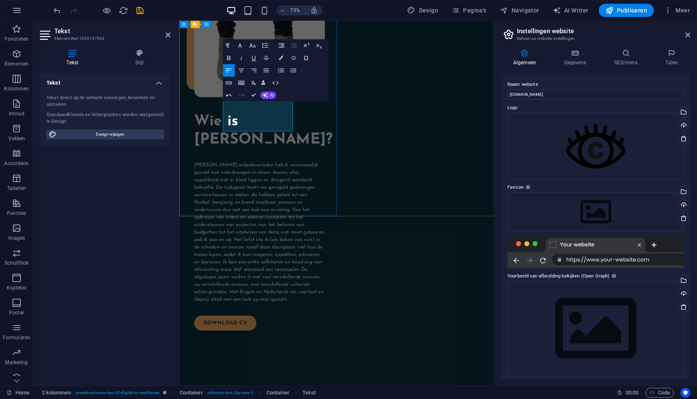
drag, startPoint x: 282, startPoint y: 165, endPoint x: 246, endPoint y: 155, distance: 37.1
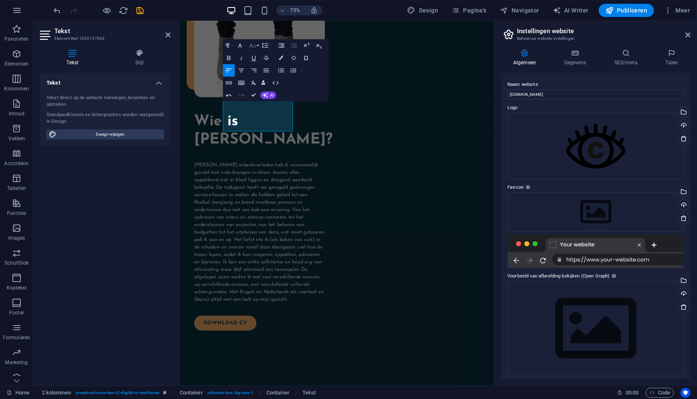
click at [255, 46] on icon "button" at bounding box center [251, 45] width 7 height 7
click at [251, 79] on link "12" at bounding box center [252, 81] width 22 height 10
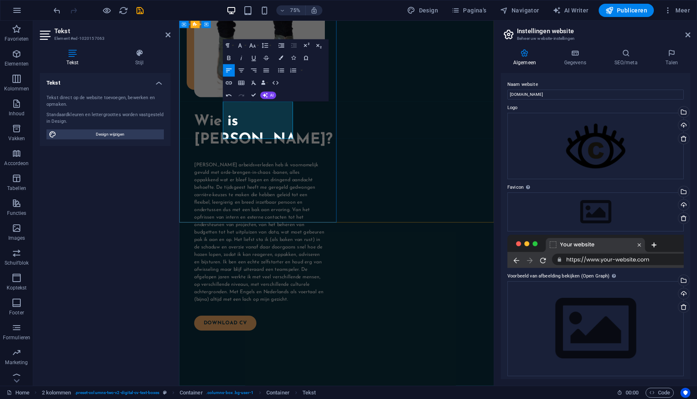
drag, startPoint x: 288, startPoint y: 223, endPoint x: 239, endPoint y: 178, distance: 66.3
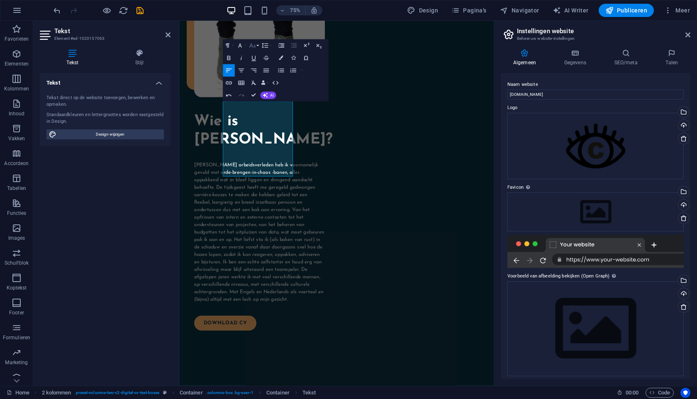
click at [255, 46] on icon "button" at bounding box center [252, 46] width 6 height 5
click at [251, 62] on link "10" at bounding box center [252, 61] width 22 height 10
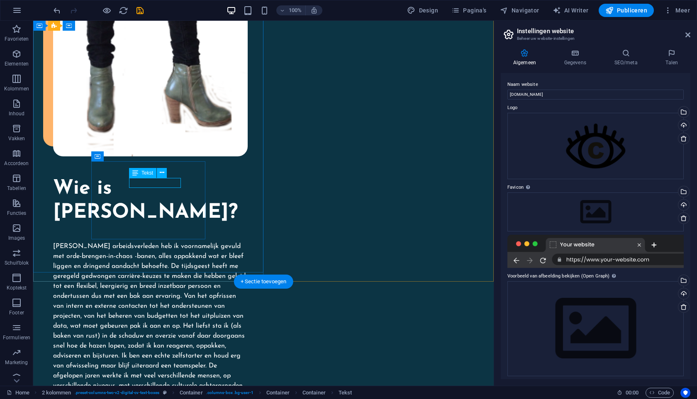
click at [150, 171] on span "Tekst" at bounding box center [147, 172] width 12 height 5
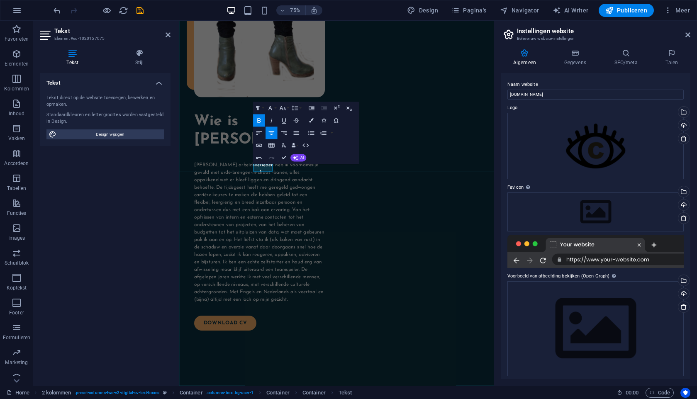
click at [259, 121] on icon "button" at bounding box center [258, 120] width 7 height 7
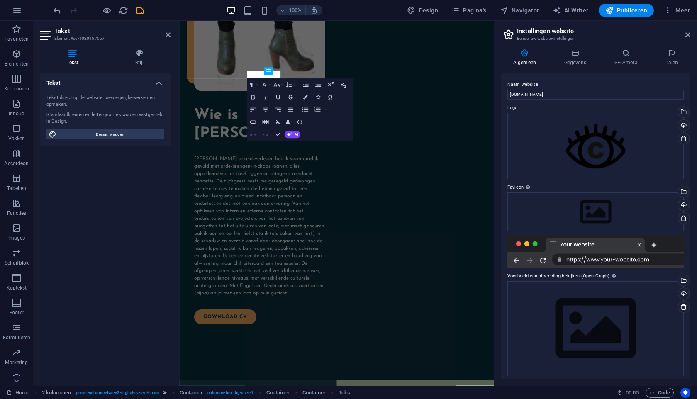
scroll to position [1041, 0]
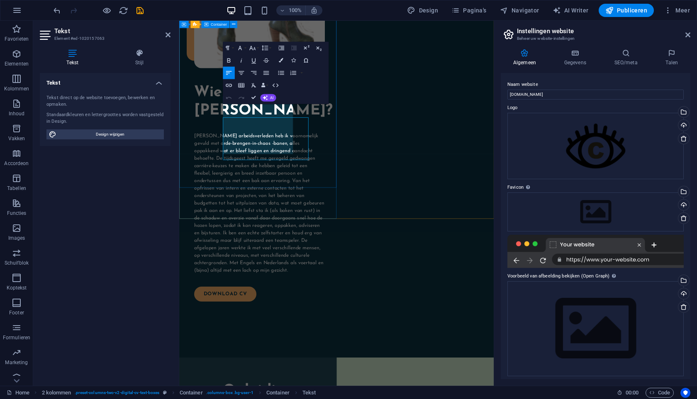
scroll to position [1017, 0]
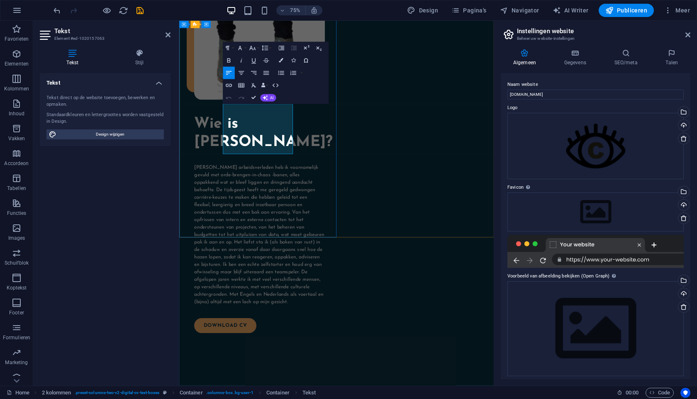
drag, startPoint x: 307, startPoint y: 192, endPoint x: 240, endPoint y: 148, distance: 80.3
click at [255, 49] on icon "button" at bounding box center [251, 47] width 7 height 7
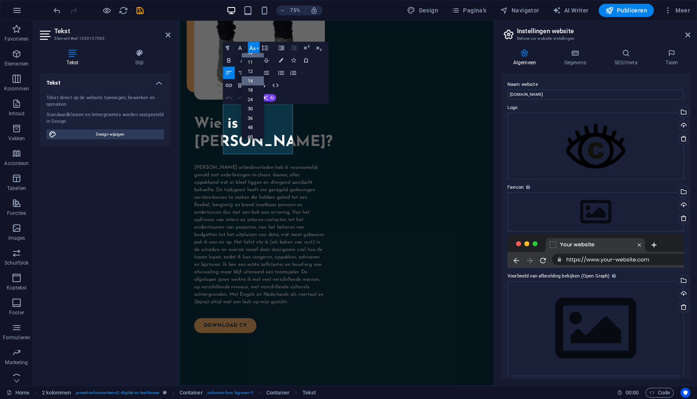
click at [251, 79] on link "14" at bounding box center [252, 81] width 22 height 10
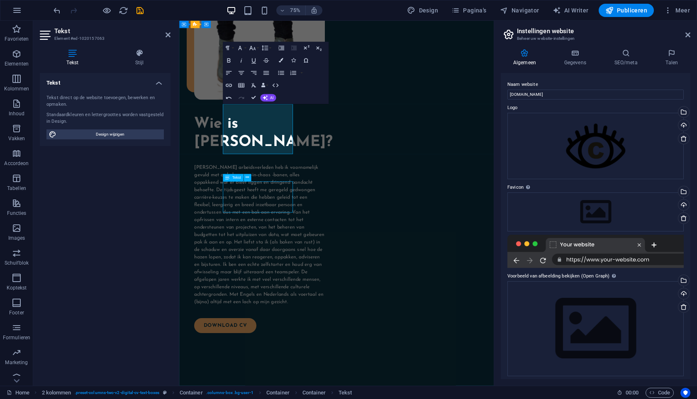
scroll to position [1059, 0]
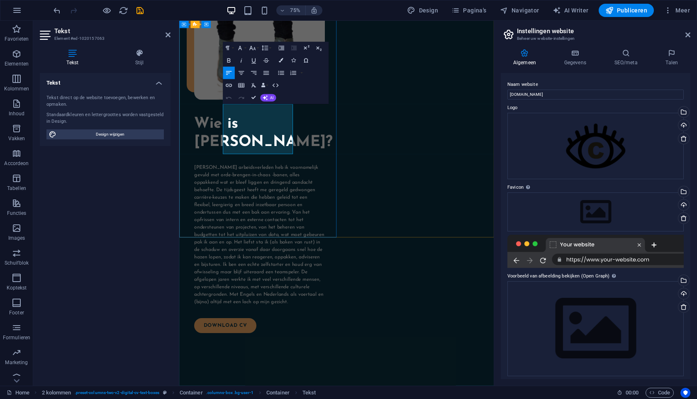
drag, startPoint x: 308, startPoint y: 195, endPoint x: 243, endPoint y: 187, distance: 65.6
click at [253, 50] on icon "button" at bounding box center [251, 47] width 7 height 7
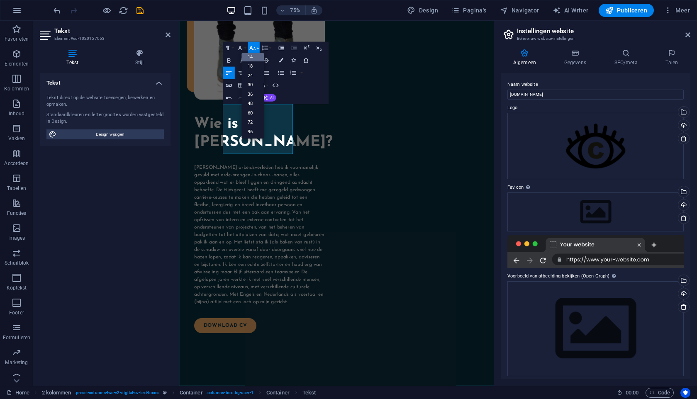
scroll to position [67, 0]
click at [253, 58] on link "14" at bounding box center [252, 57] width 22 height 10
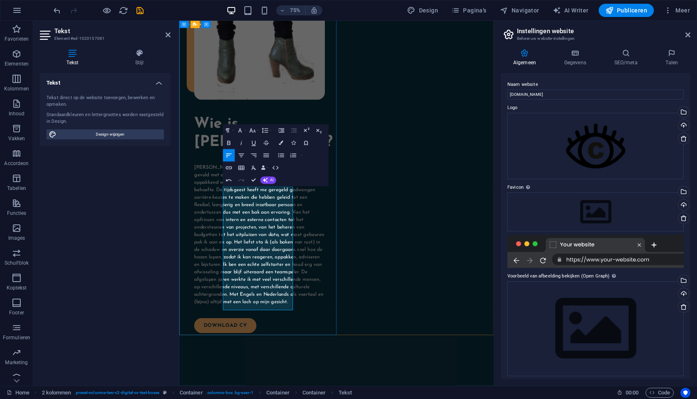
drag, startPoint x: 251, startPoint y: 369, endPoint x: 328, endPoint y: 401, distance: 83.6
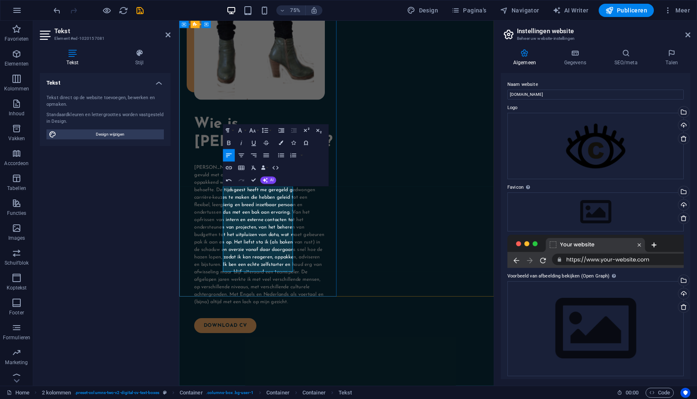
drag, startPoint x: 293, startPoint y: 279, endPoint x: 239, endPoint y: 255, distance: 58.9
click at [255, 132] on icon "button" at bounding box center [252, 130] width 6 height 5
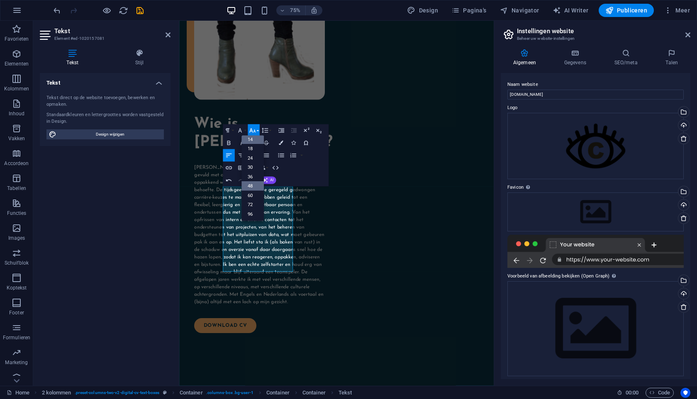
click at [252, 140] on link "14" at bounding box center [252, 139] width 22 height 10
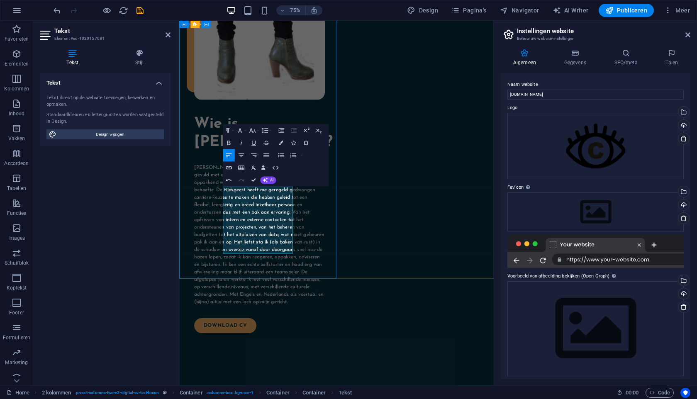
drag, startPoint x: 283, startPoint y: 309, endPoint x: 246, endPoint y: 260, distance: 61.0
click at [254, 130] on icon "button" at bounding box center [252, 130] width 6 height 5
click at [250, 141] on link "14" at bounding box center [252, 139] width 22 height 10
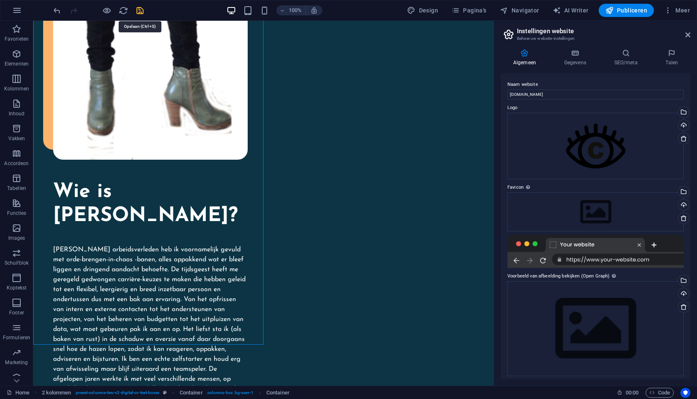
click at [140, 8] on icon "save" at bounding box center [140, 11] width 10 height 10
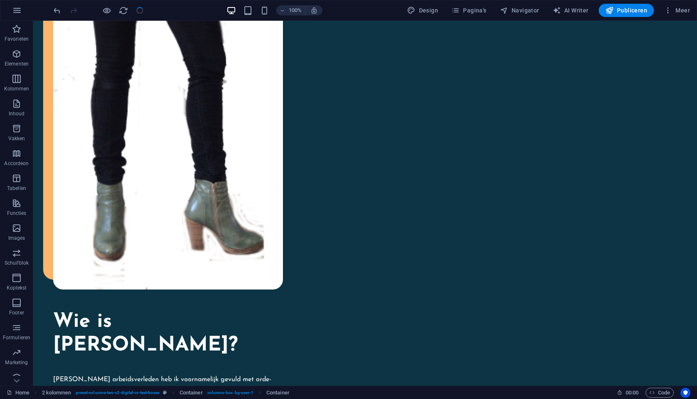
checkbox input "false"
